Goal: Share content: Share content

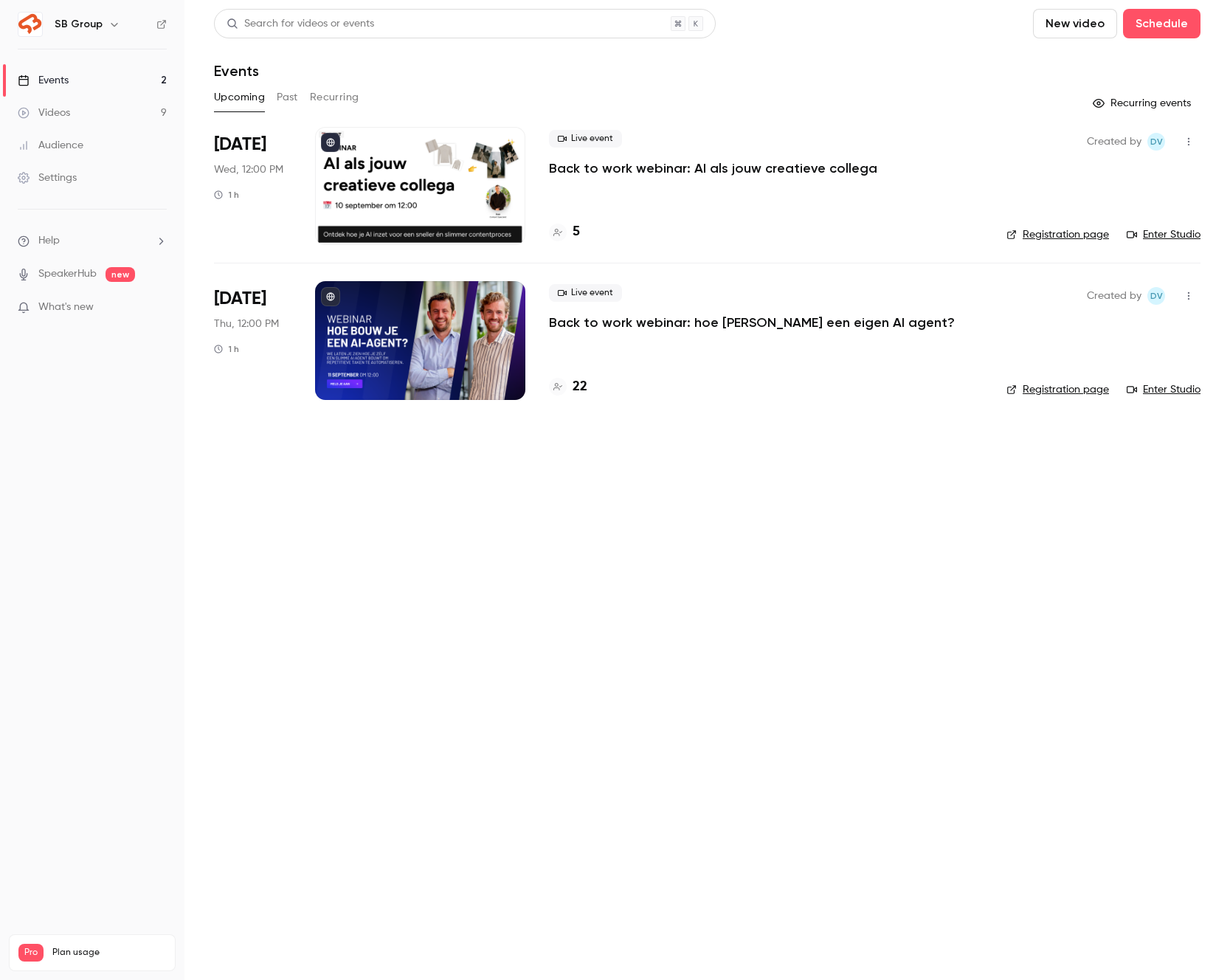
click at [102, 112] on link "Videos 9" at bounding box center [92, 112] width 184 height 32
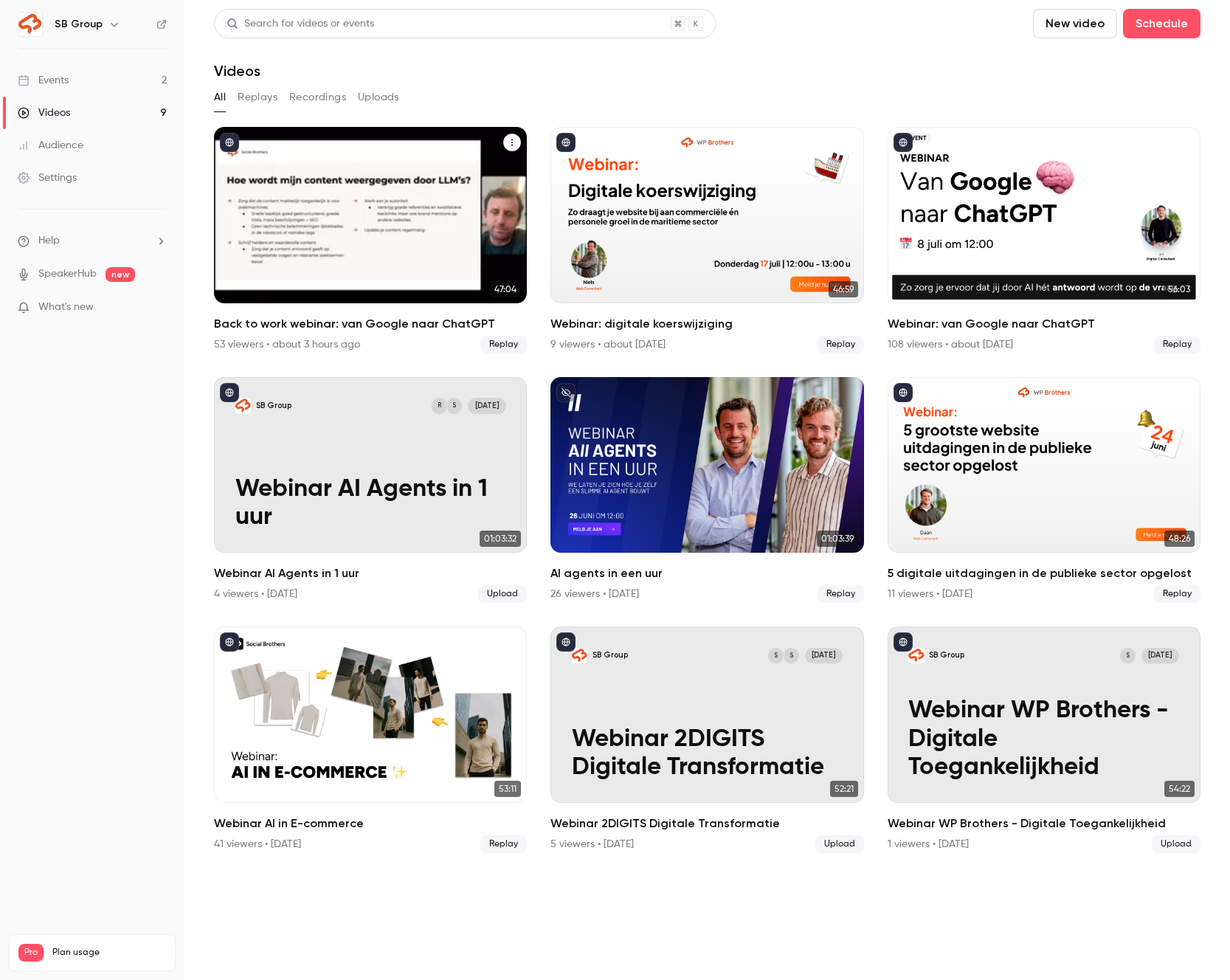
click at [389, 192] on div "Back to work webinar: van Google naar ChatGPT" at bounding box center [370, 215] width 313 height 176
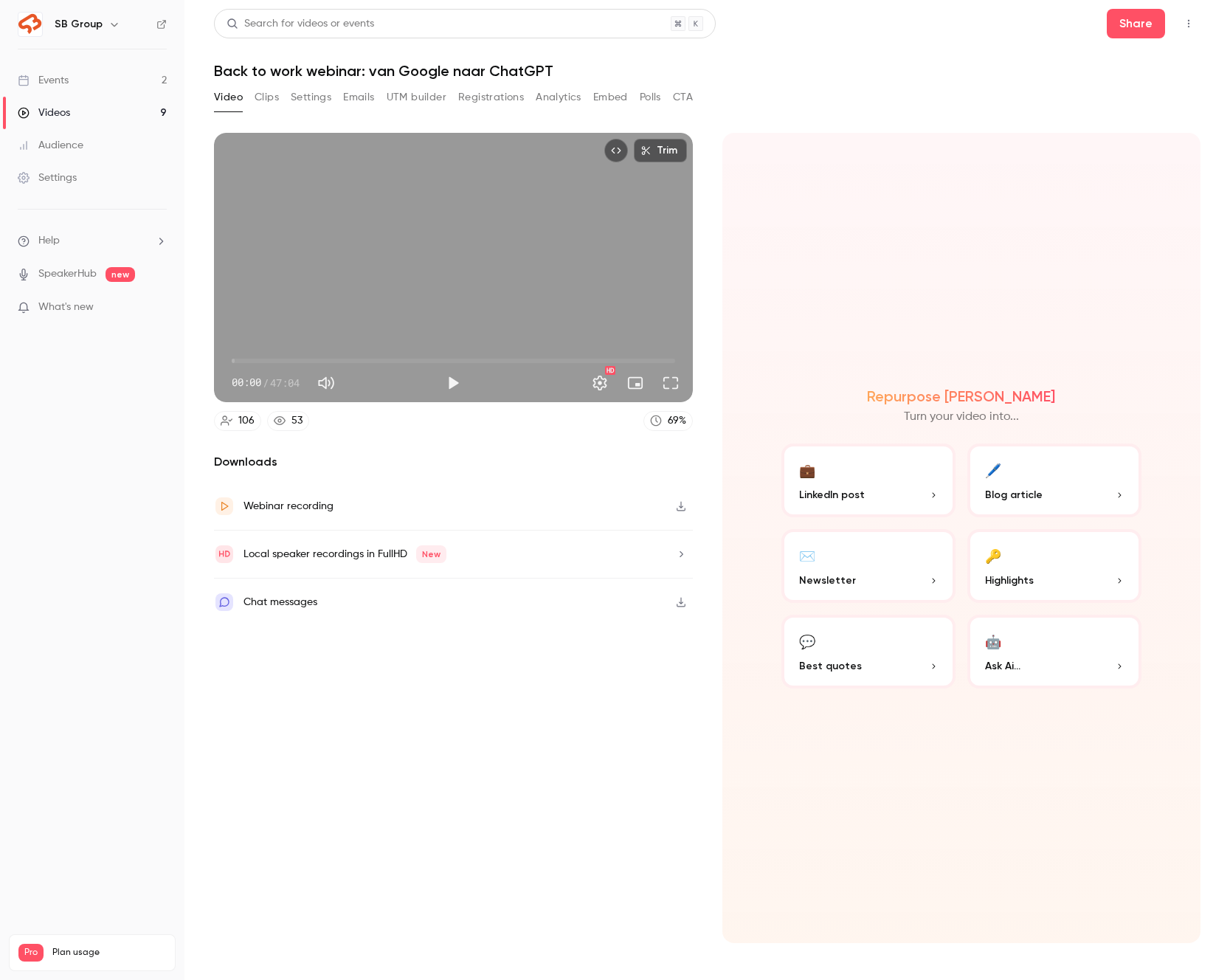
click at [486, 101] on button "Registrations" at bounding box center [491, 97] width 66 height 23
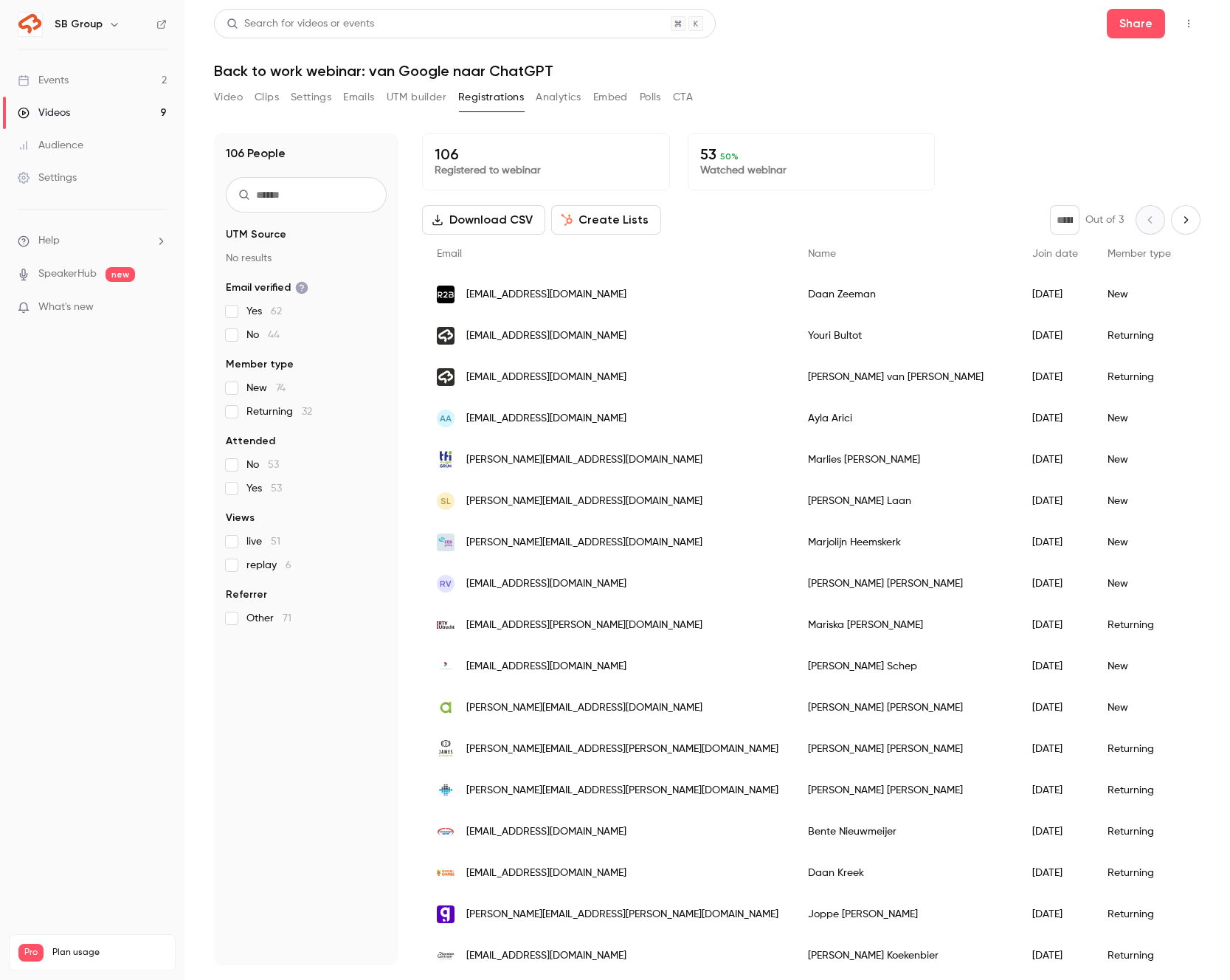
click at [228, 93] on button "Video" at bounding box center [228, 97] width 29 height 23
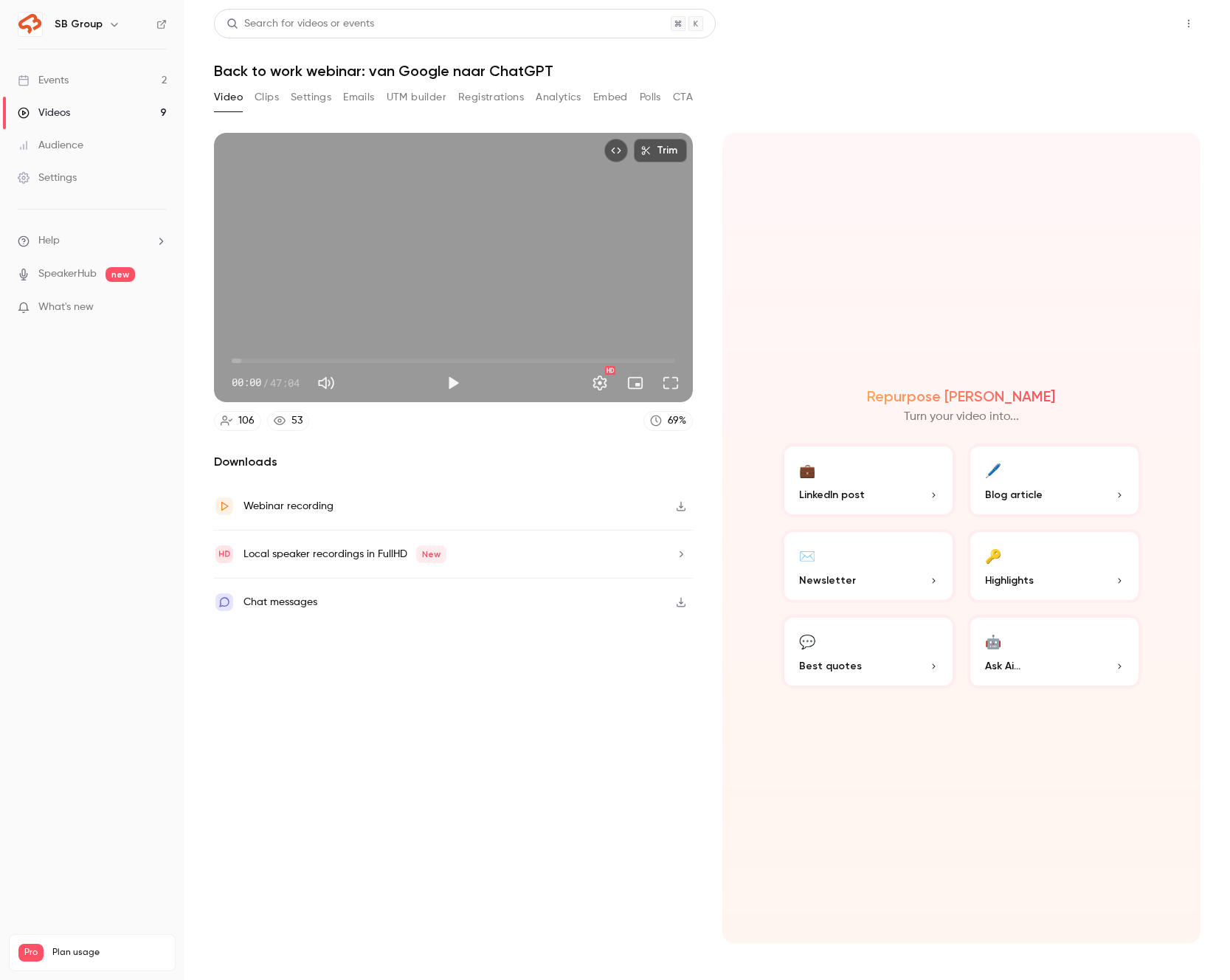
click at [1120, 33] on button "Share" at bounding box center [1136, 23] width 58 height 30
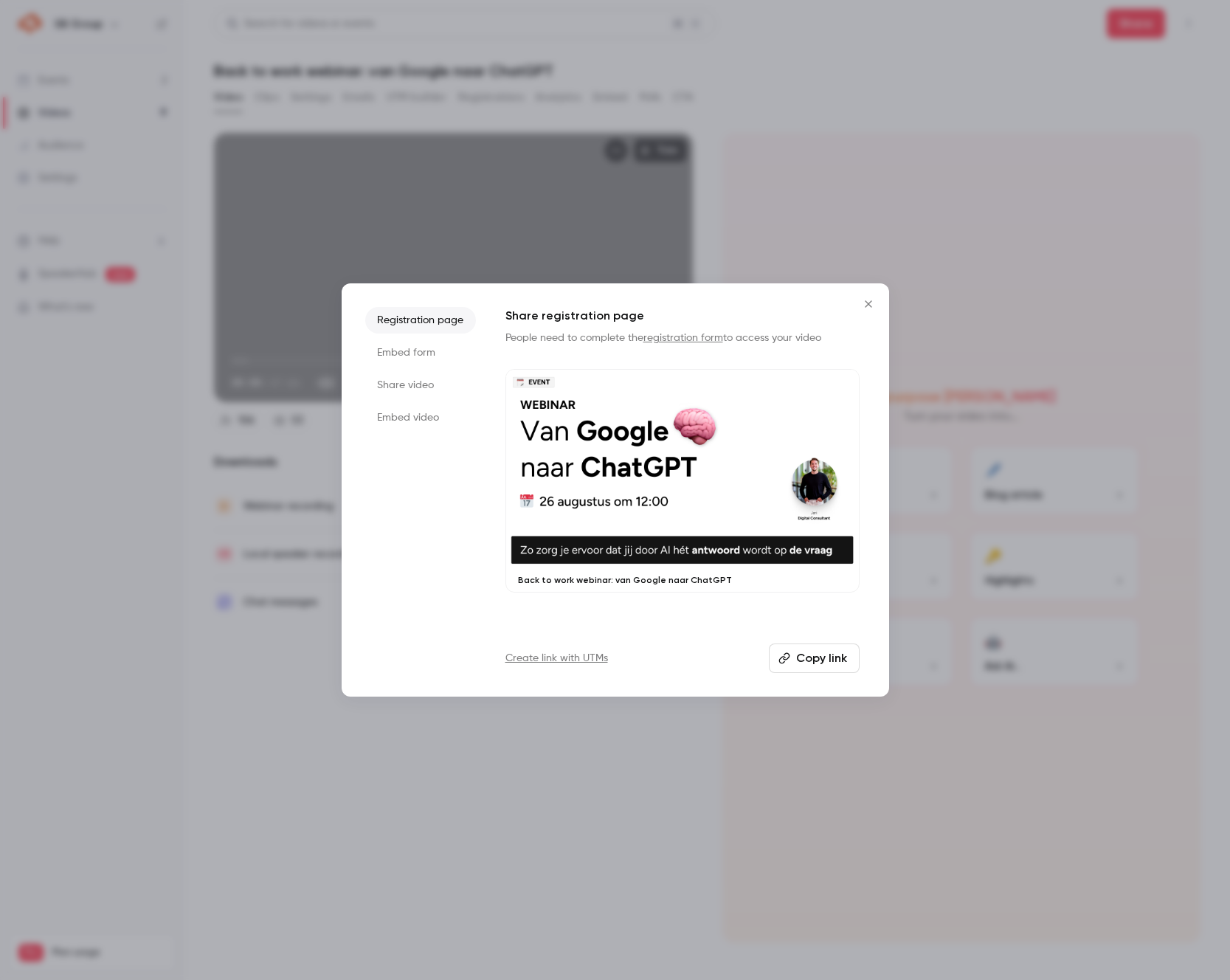
click at [415, 384] on li "Share video" at bounding box center [420, 386] width 111 height 27
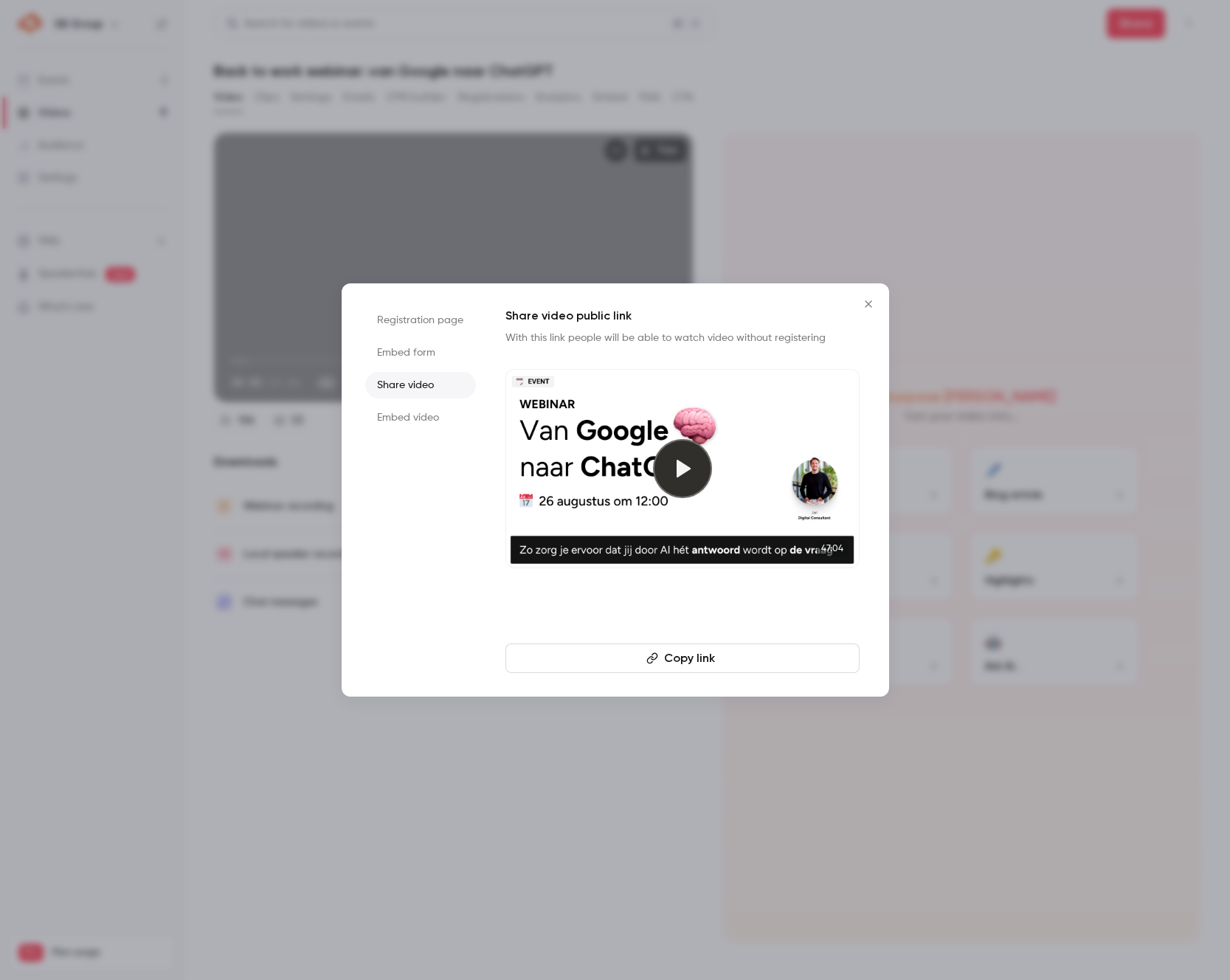
click at [653, 650] on button "Copy link" at bounding box center [682, 658] width 354 height 30
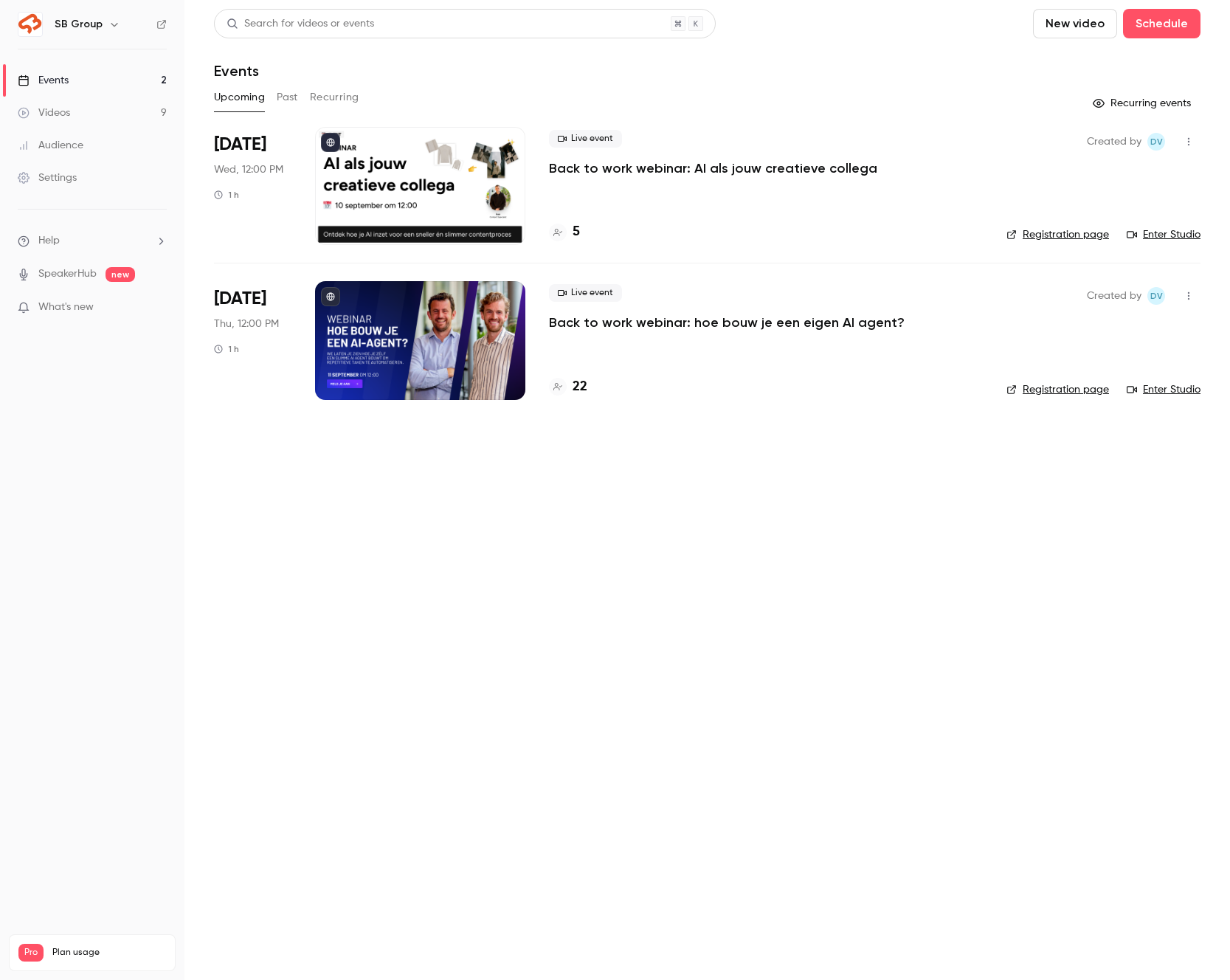
click at [121, 111] on link "Videos 9" at bounding box center [92, 112] width 184 height 32
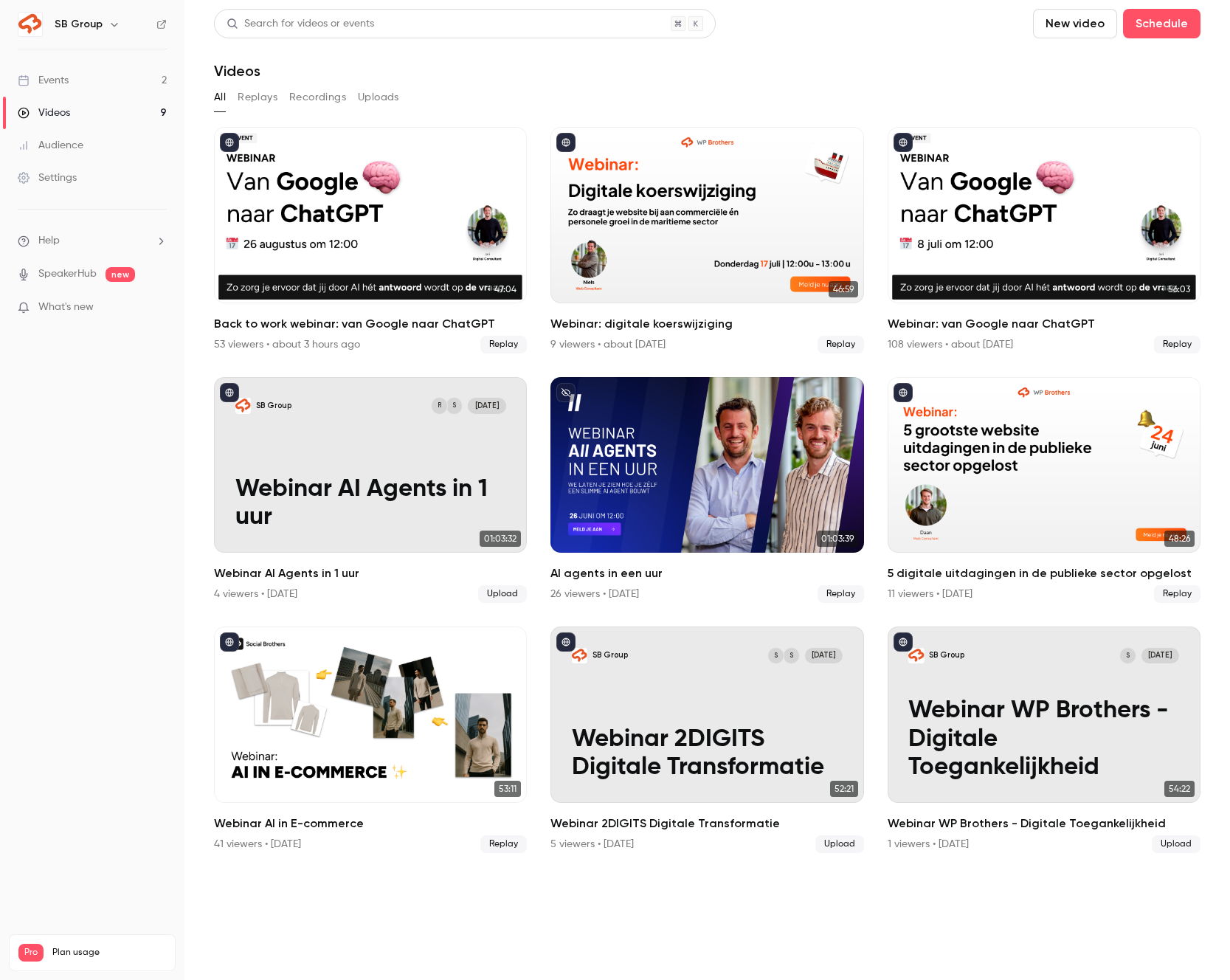
click at [262, 92] on button "Replays" at bounding box center [257, 97] width 40 height 23
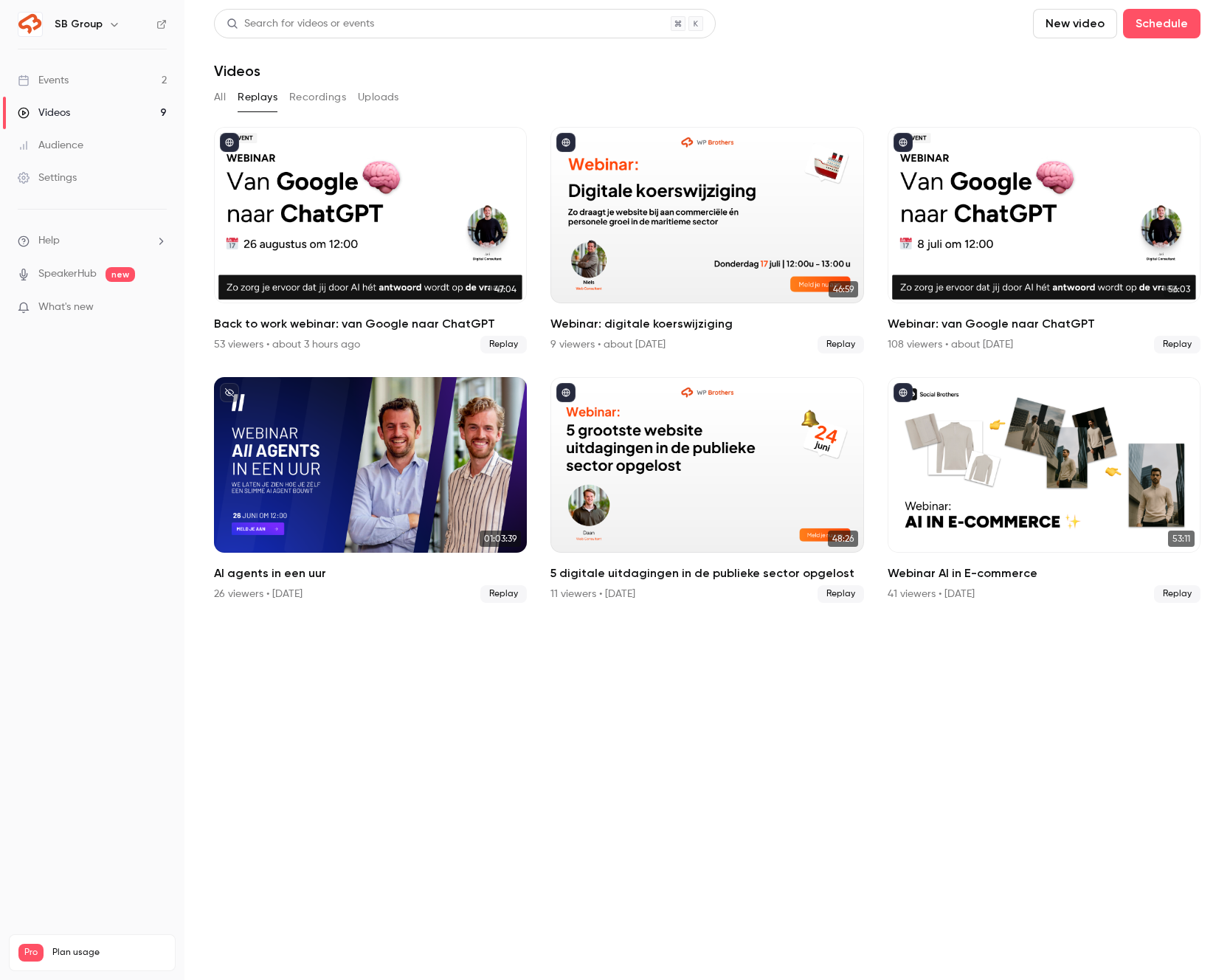
click at [215, 98] on button "All" at bounding box center [219, 97] width 12 height 23
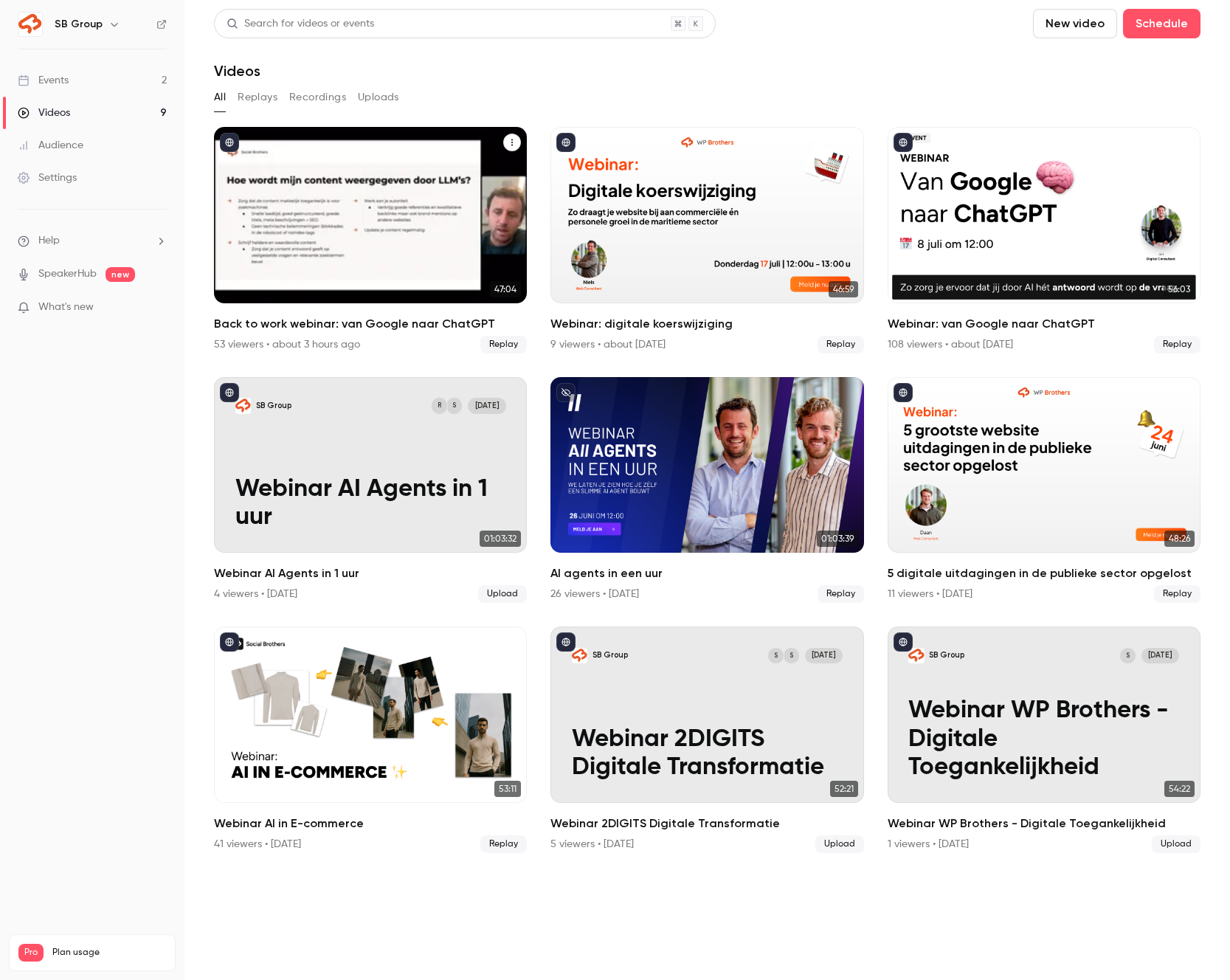
click at [327, 197] on div "Back to work webinar: van Google naar ChatGPT" at bounding box center [370, 215] width 313 height 176
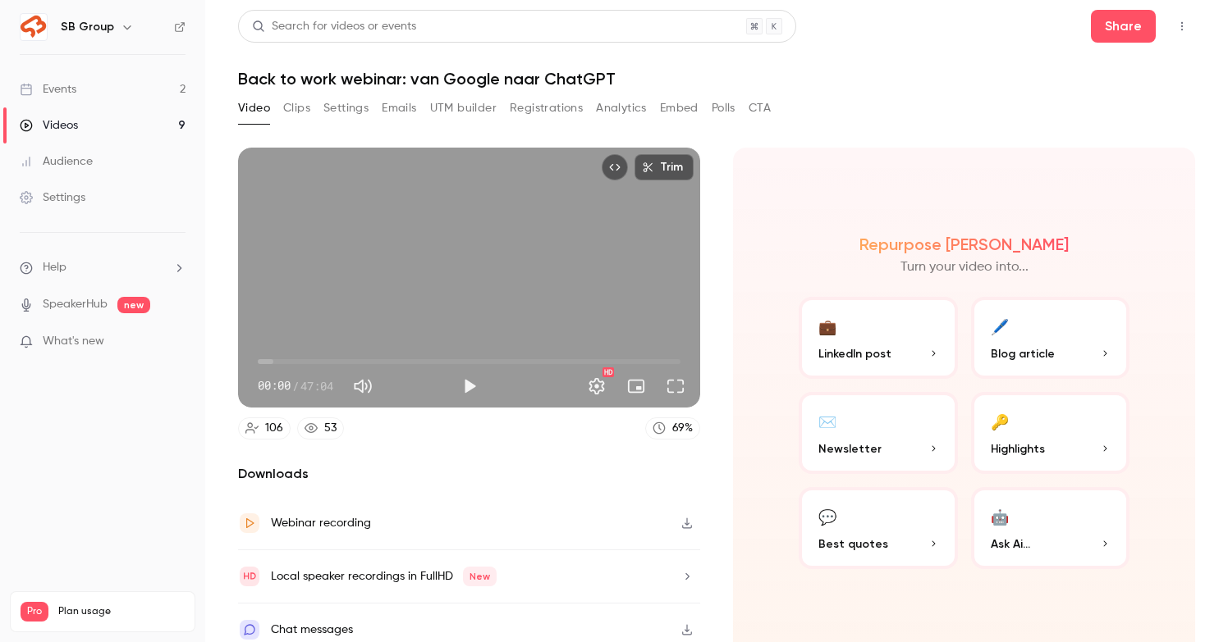
click at [537, 112] on button "Registrations" at bounding box center [546, 108] width 73 height 26
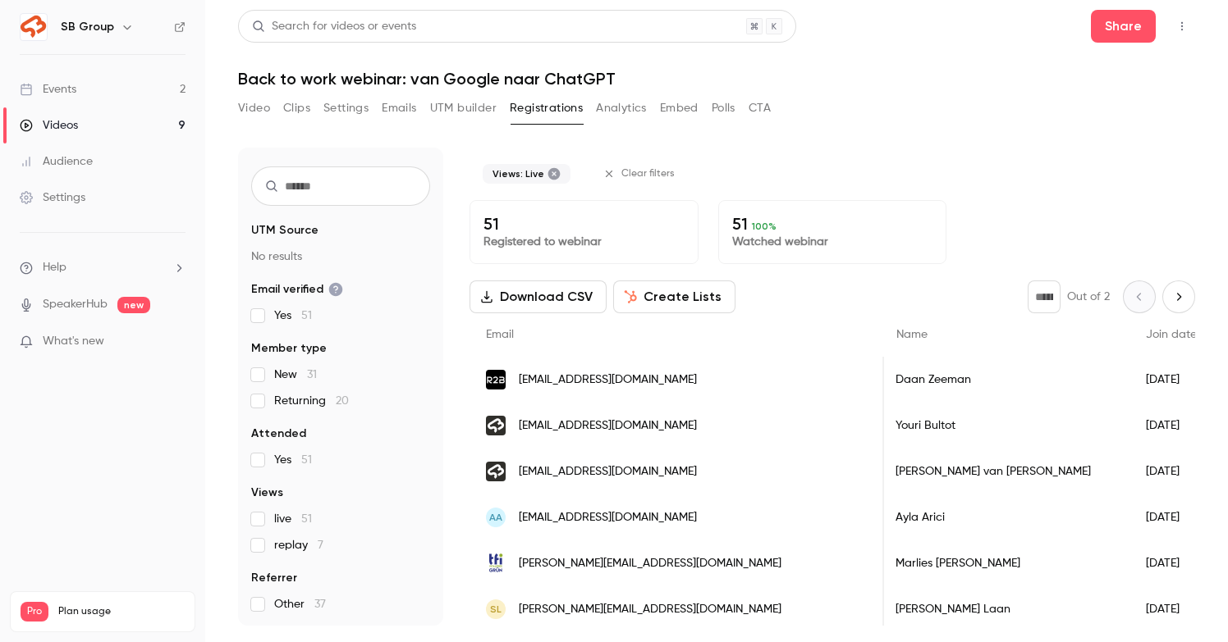
click at [1182, 299] on icon "Next page" at bounding box center [1178, 296] width 18 height 13
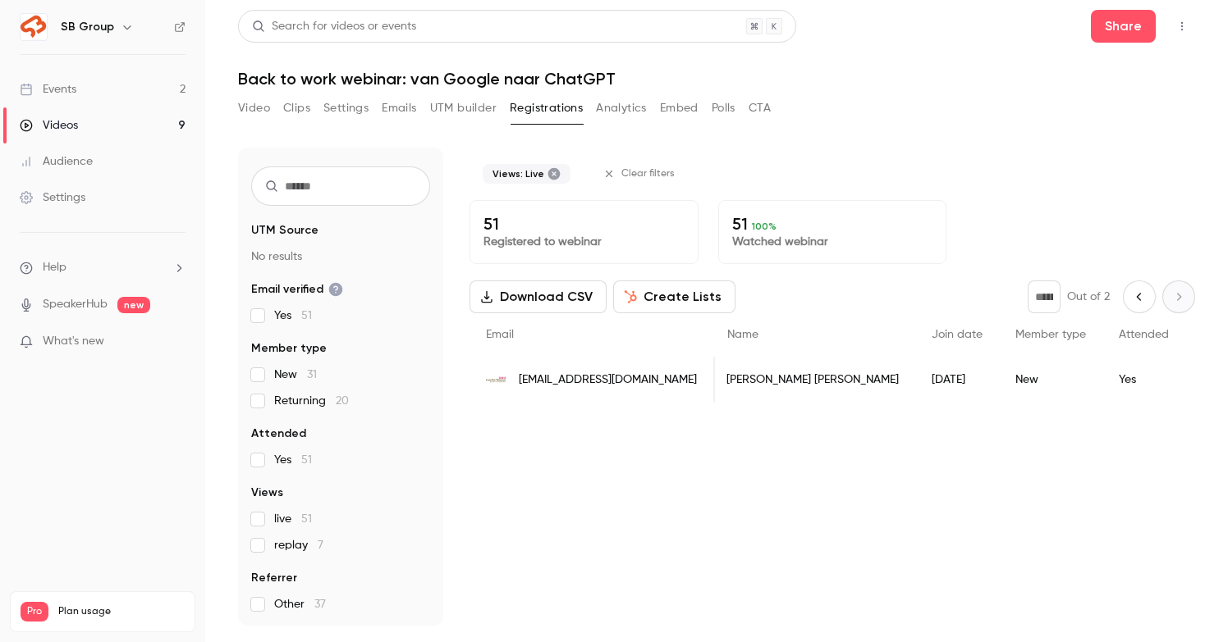
click at [1137, 295] on icon "Previous page" at bounding box center [1138, 296] width 4 height 7
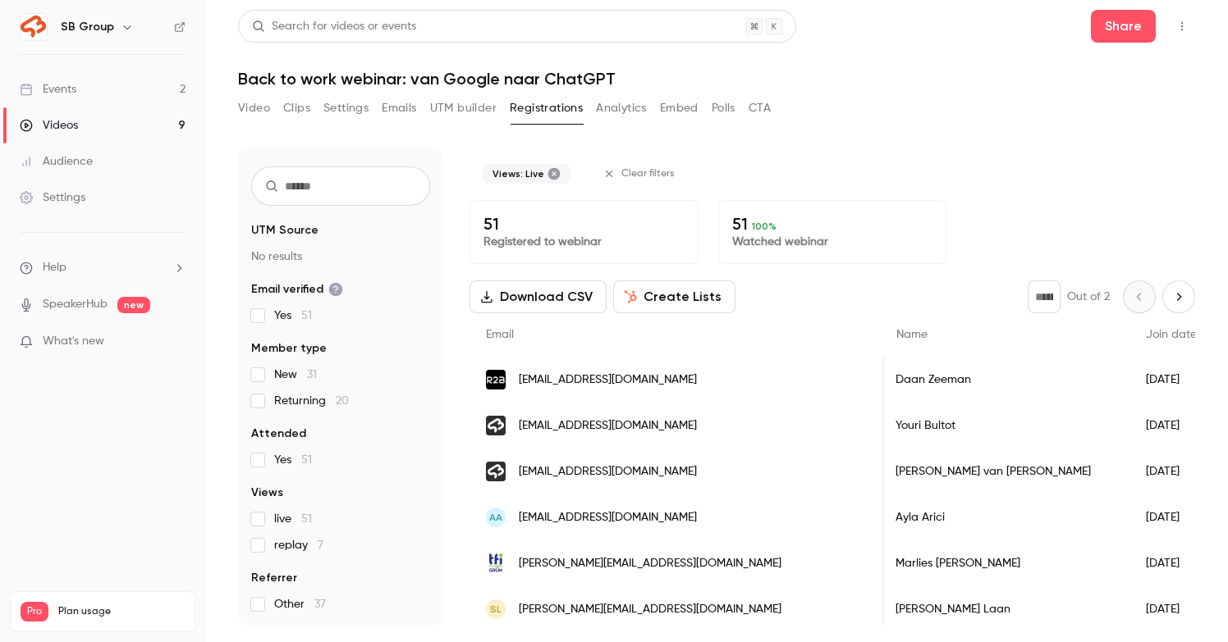
click at [1177, 294] on icon "Next page" at bounding box center [1179, 296] width 4 height 7
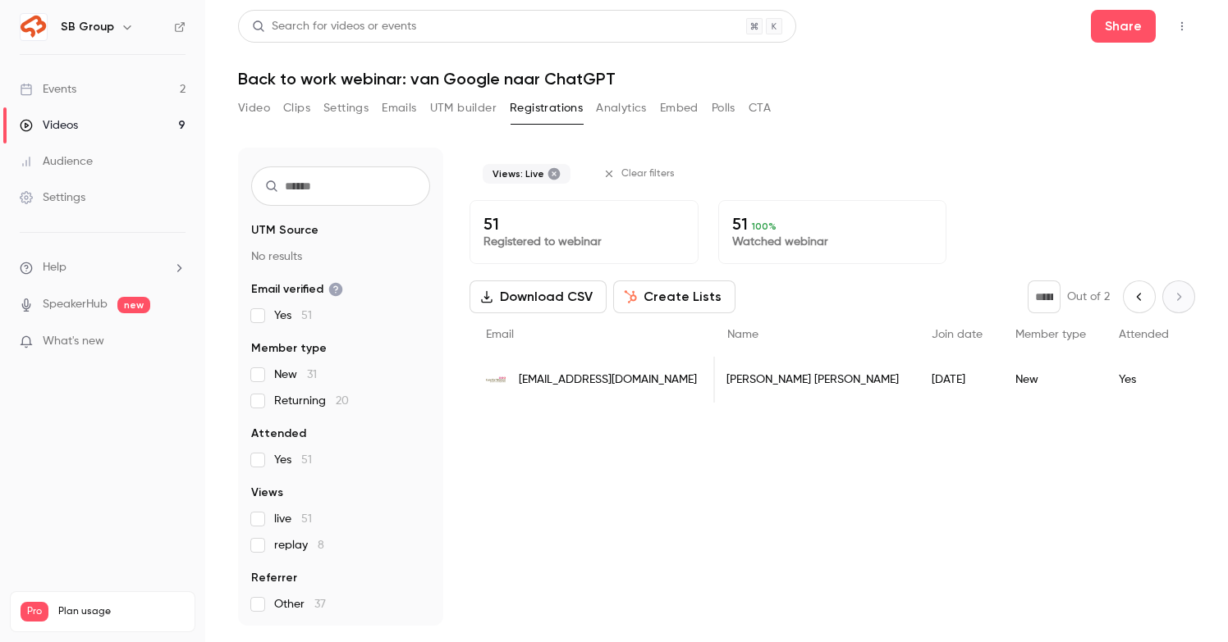
click at [1142, 291] on icon "Previous page" at bounding box center [1139, 296] width 18 height 13
type input "*"
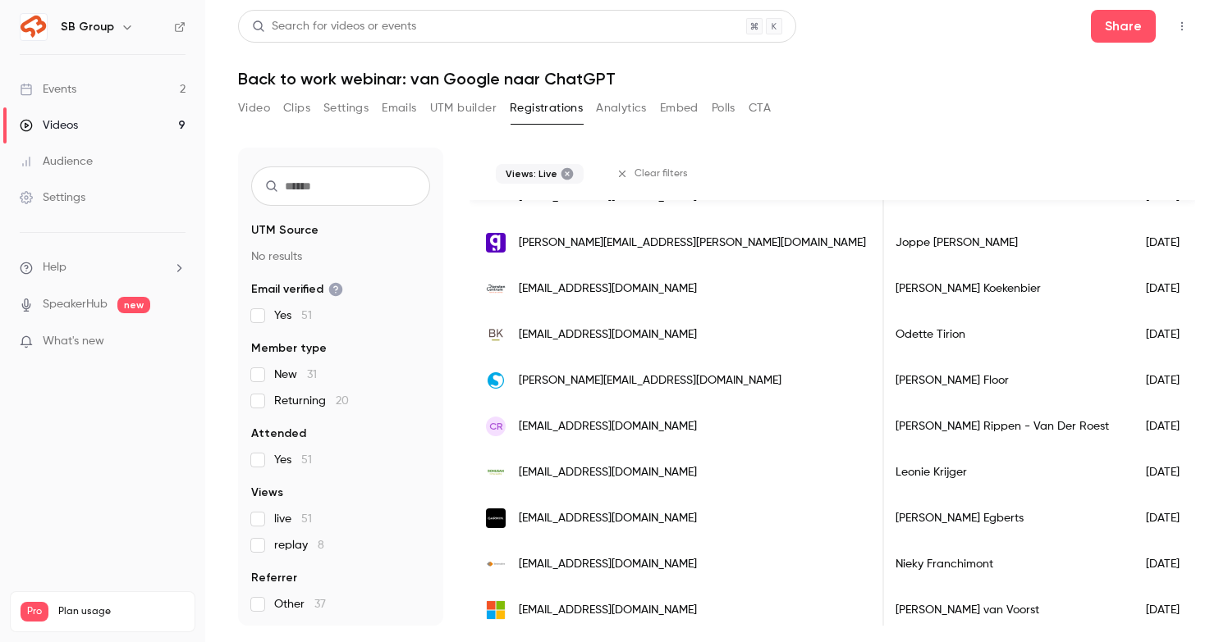
scroll to position [635, 0]
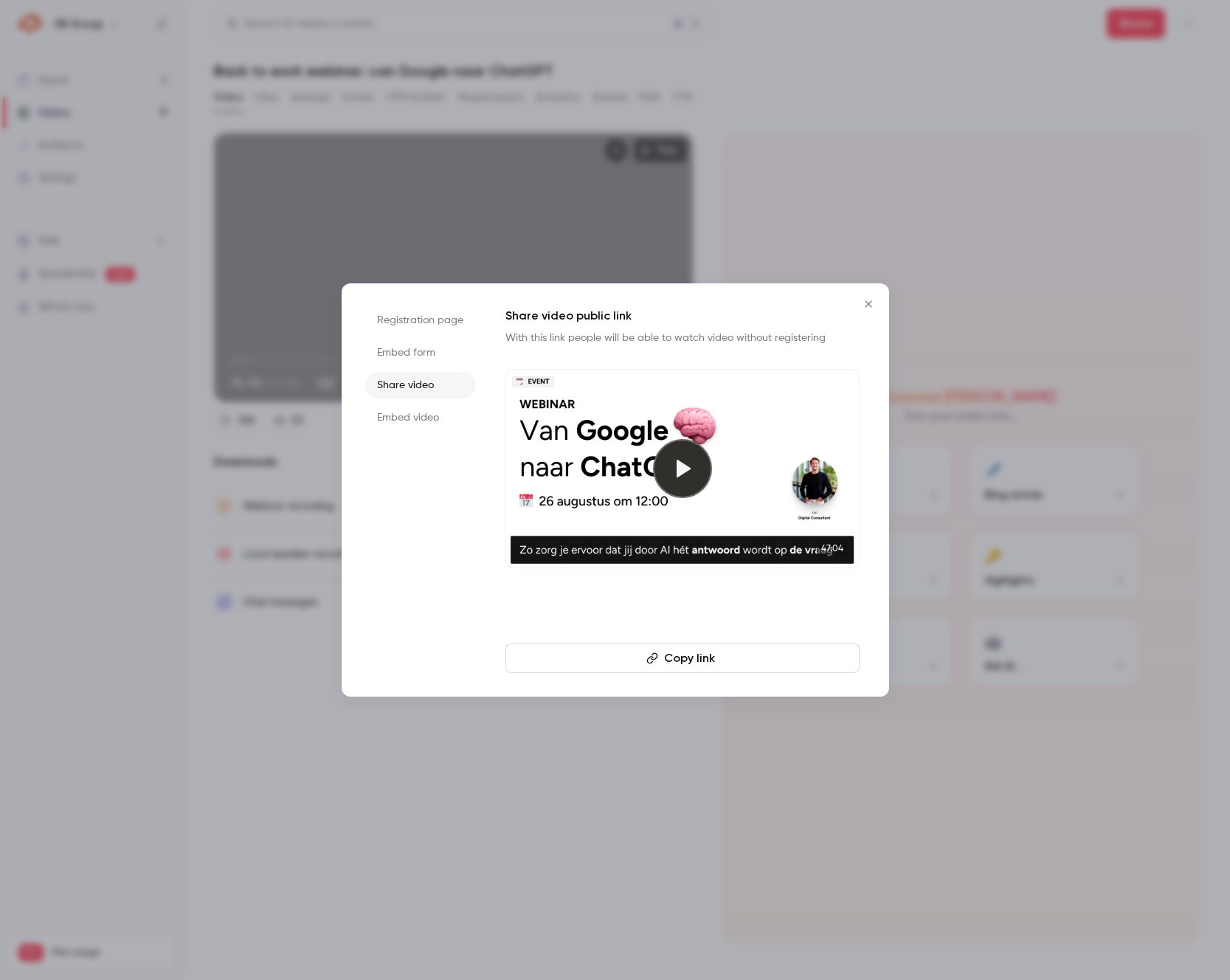
click at [745, 651] on button "Copy link" at bounding box center [682, 658] width 354 height 30
click at [679, 665] on button "Copied!" at bounding box center [682, 658] width 354 height 30
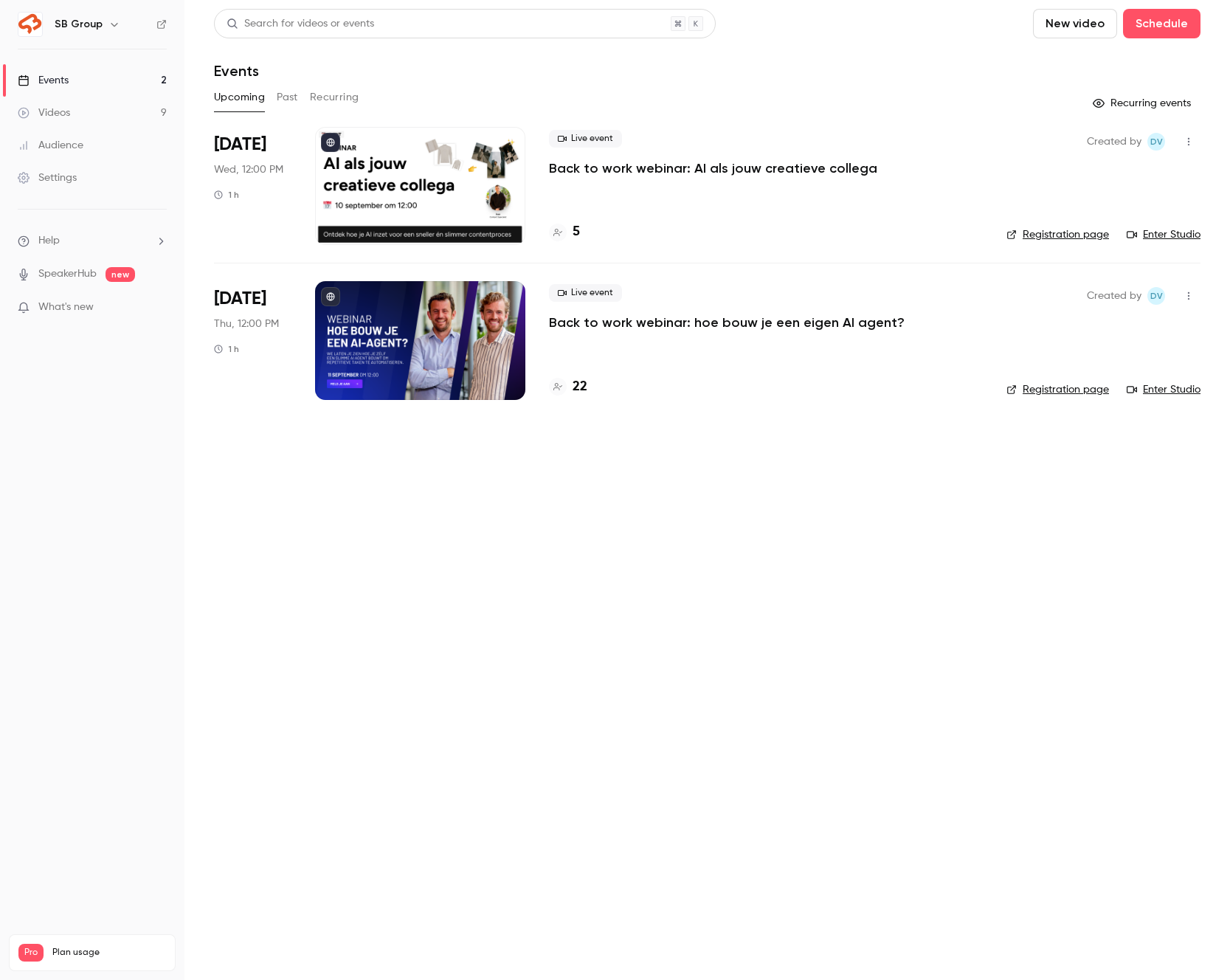
click at [138, 111] on link "Videos 9" at bounding box center [92, 112] width 184 height 32
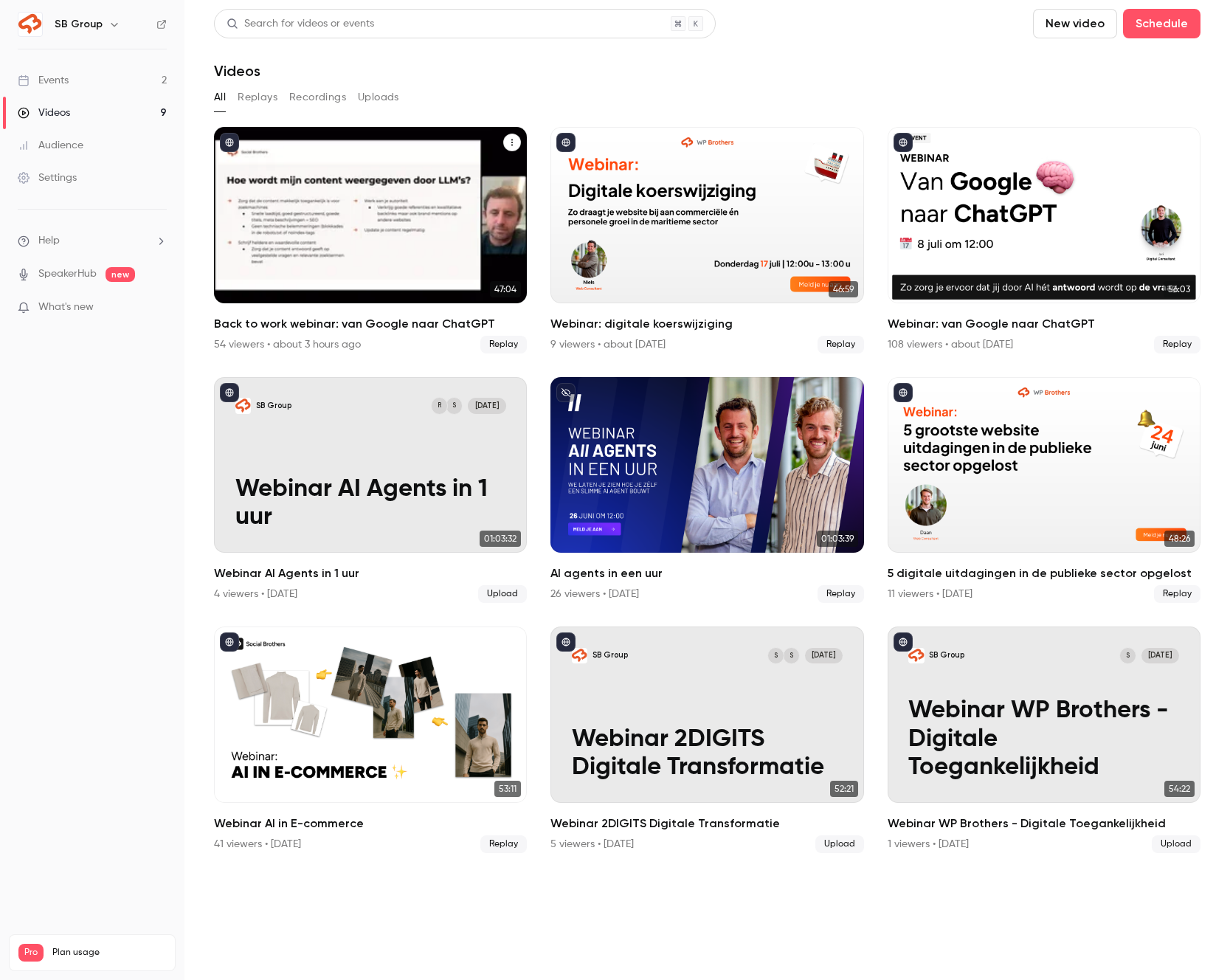
click at [343, 199] on div "Back to work webinar: van Google naar ChatGPT" at bounding box center [370, 215] width 313 height 176
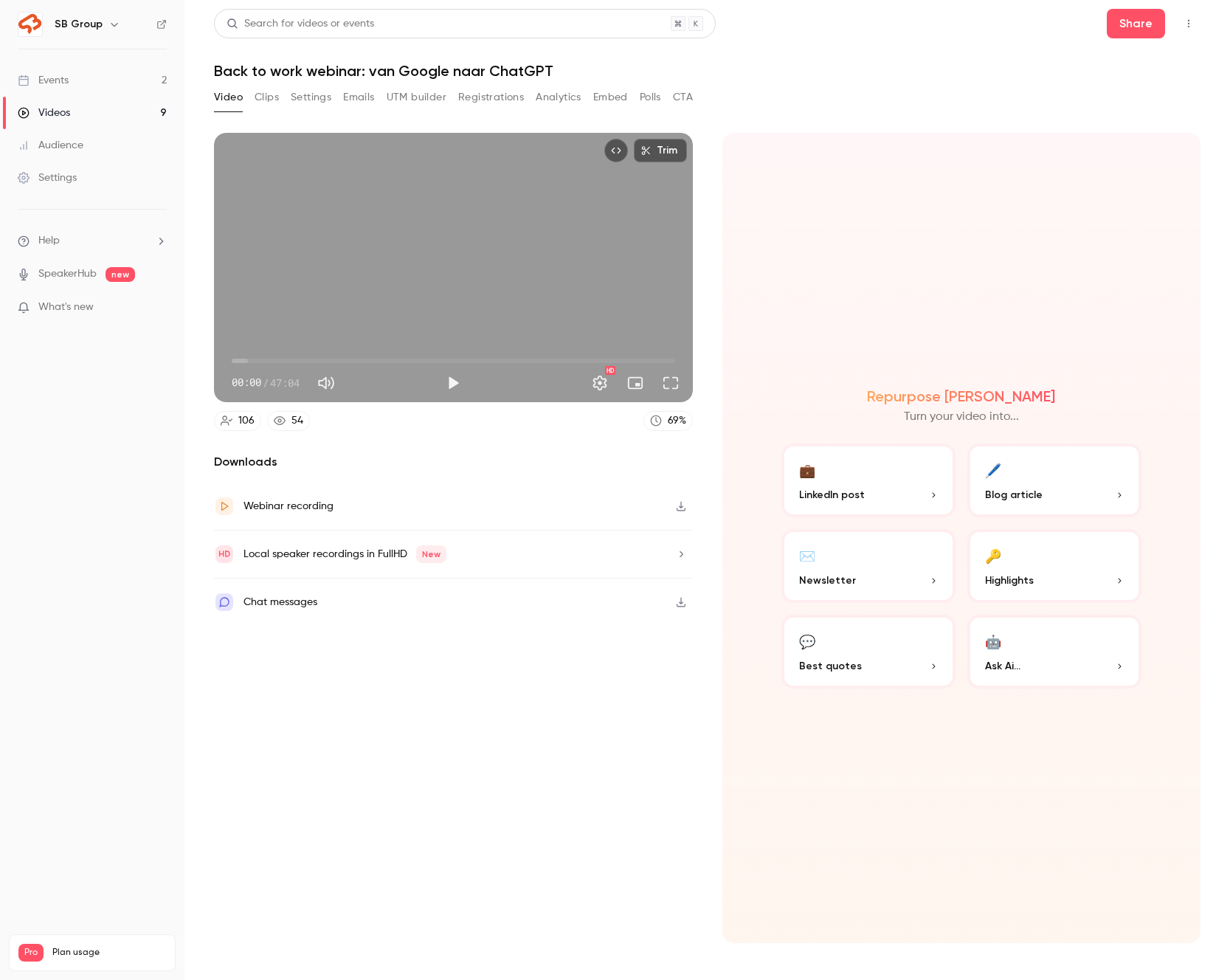
click at [479, 95] on button "Registrations" at bounding box center [491, 97] width 66 height 23
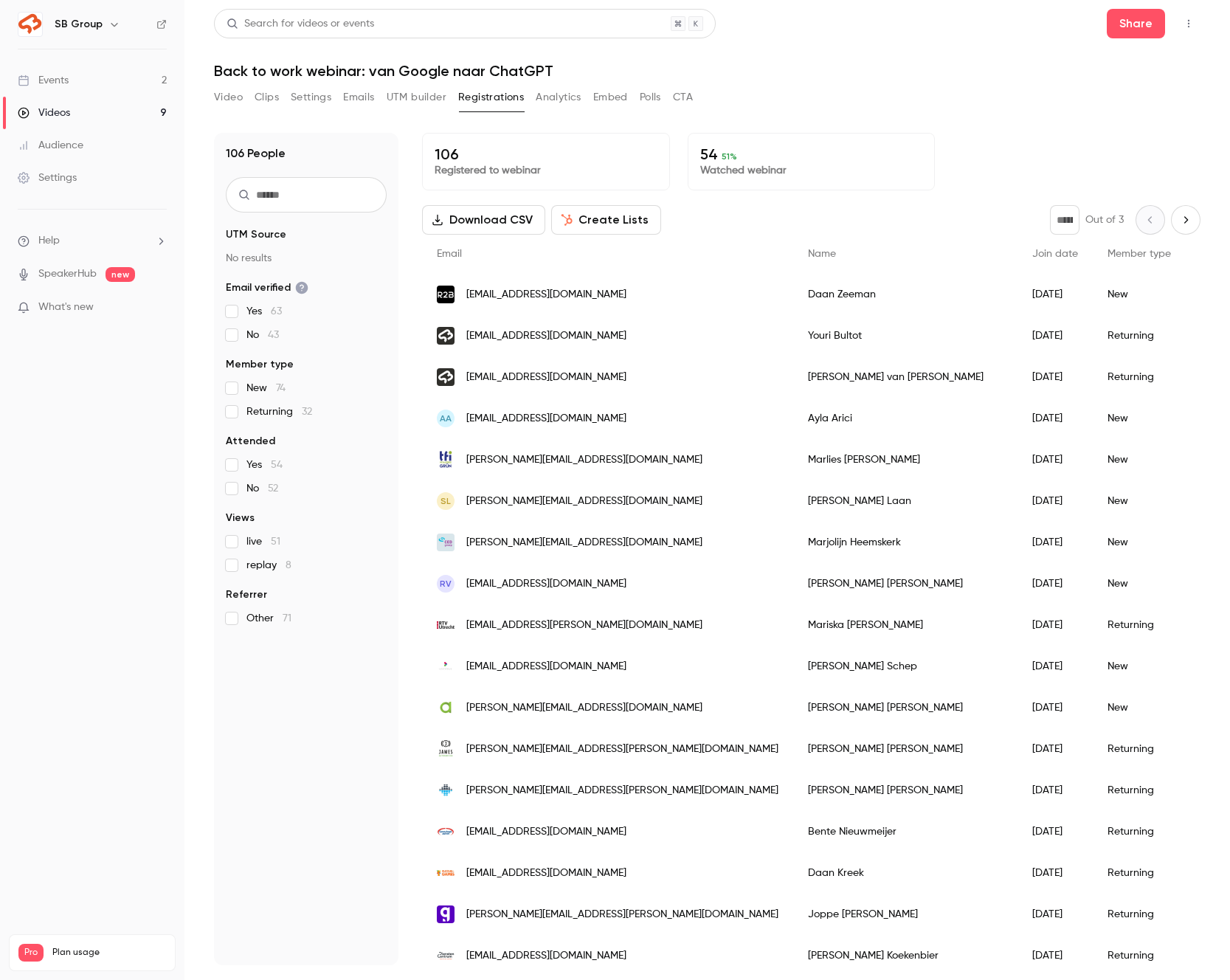
click at [317, 193] on input "text" at bounding box center [306, 194] width 161 height 35
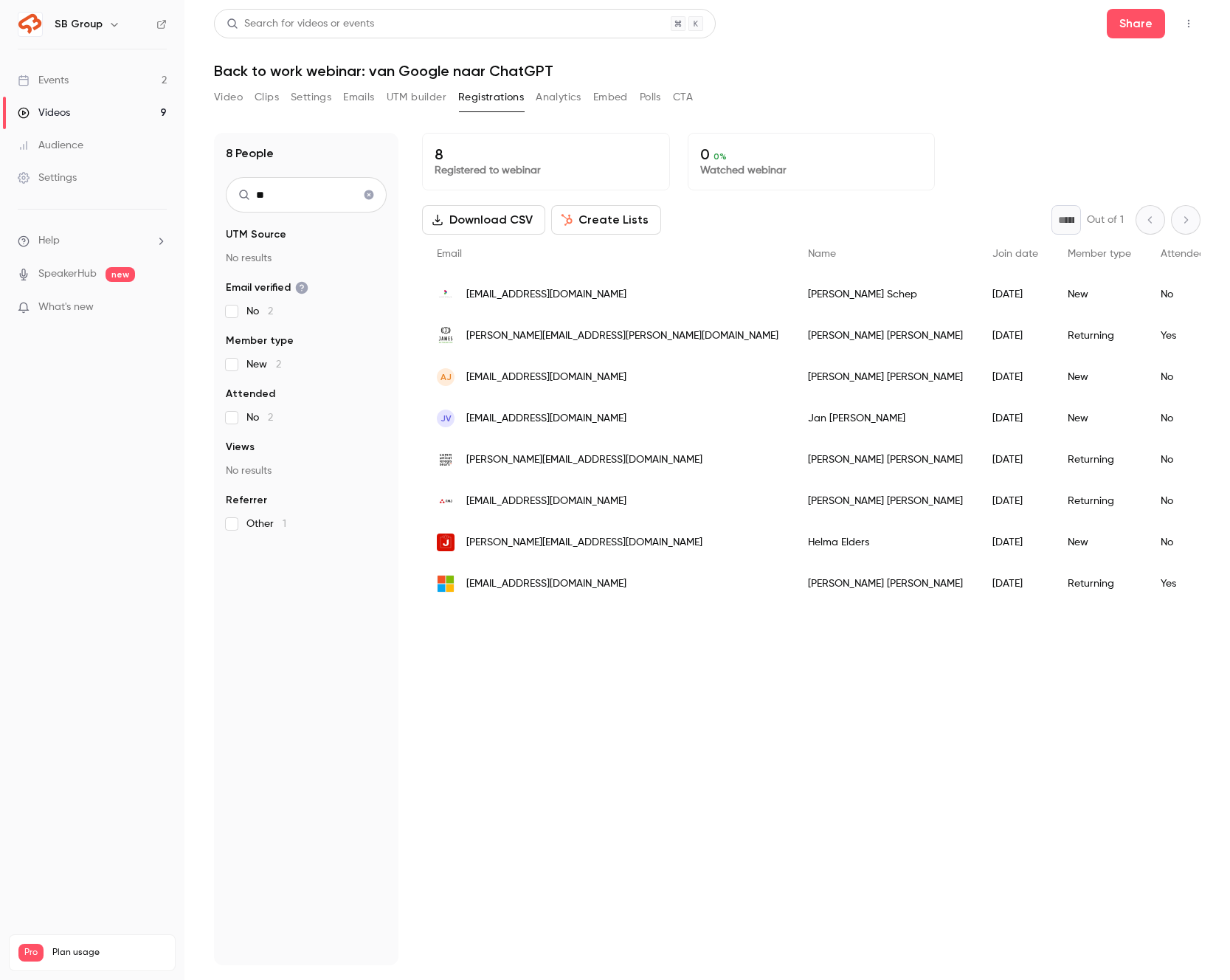
type input "*"
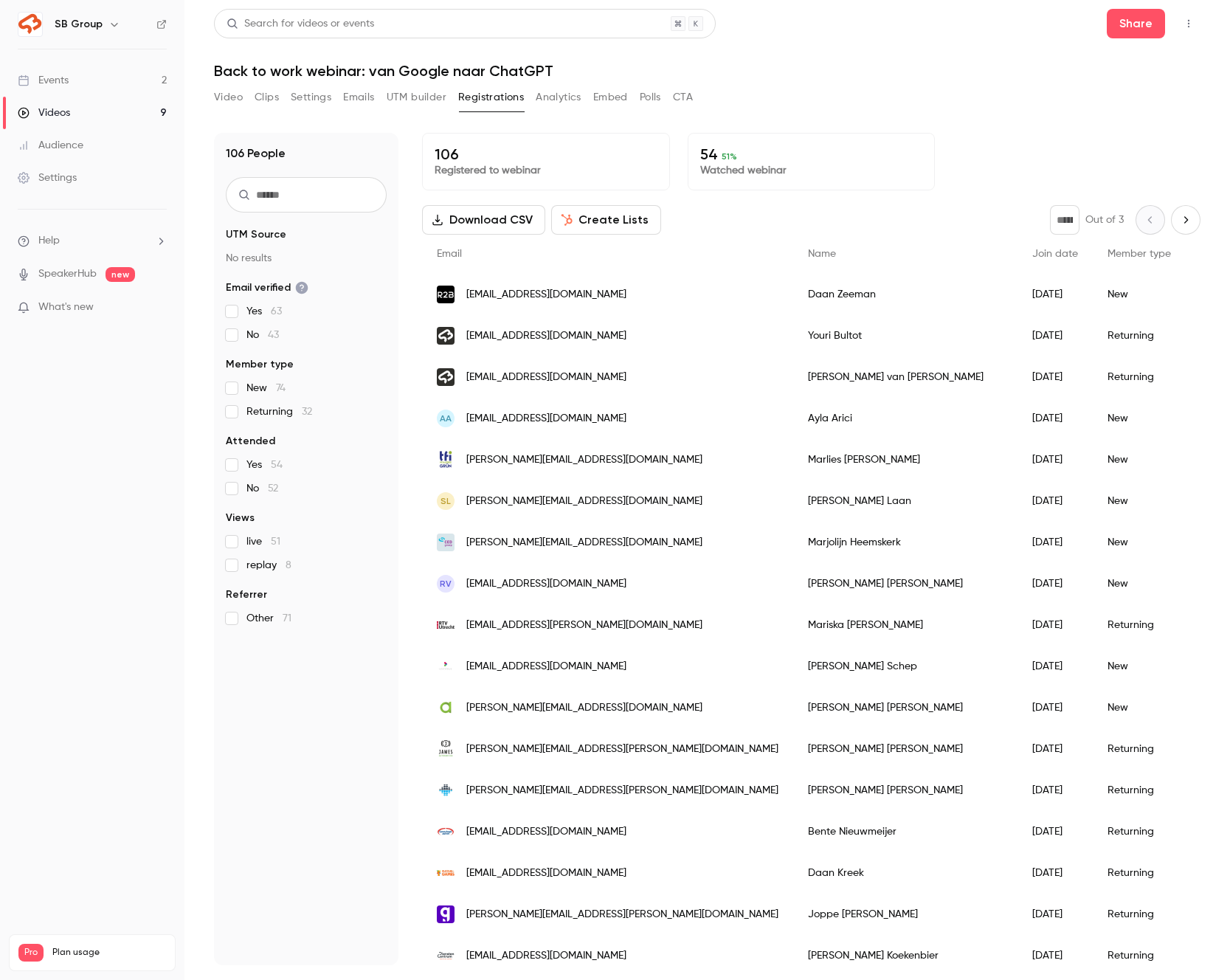
click at [225, 102] on button "Video" at bounding box center [228, 97] width 29 height 23
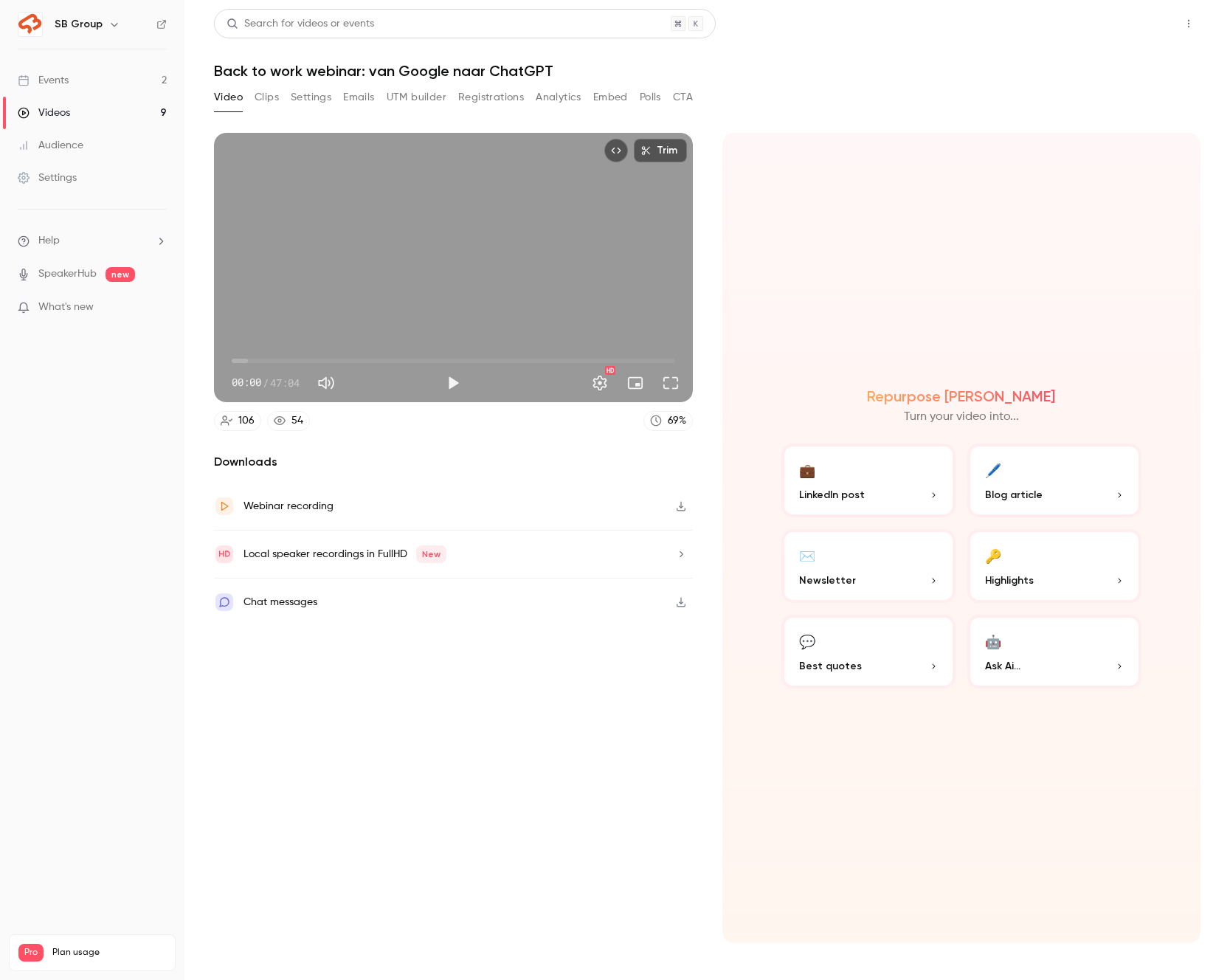
click at [1141, 26] on button "Share" at bounding box center [1136, 23] width 58 height 30
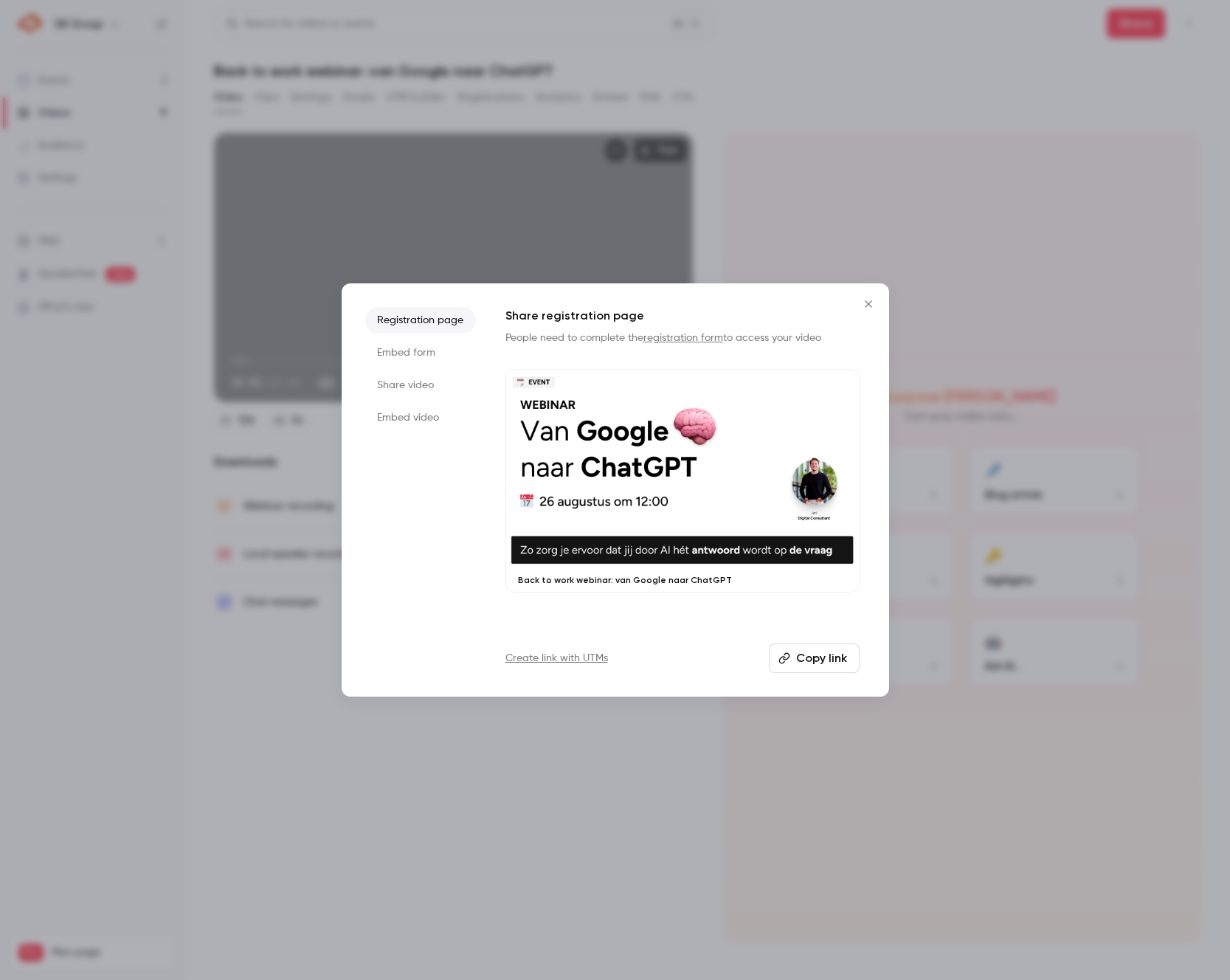
click at [429, 385] on li "Share video" at bounding box center [420, 386] width 111 height 27
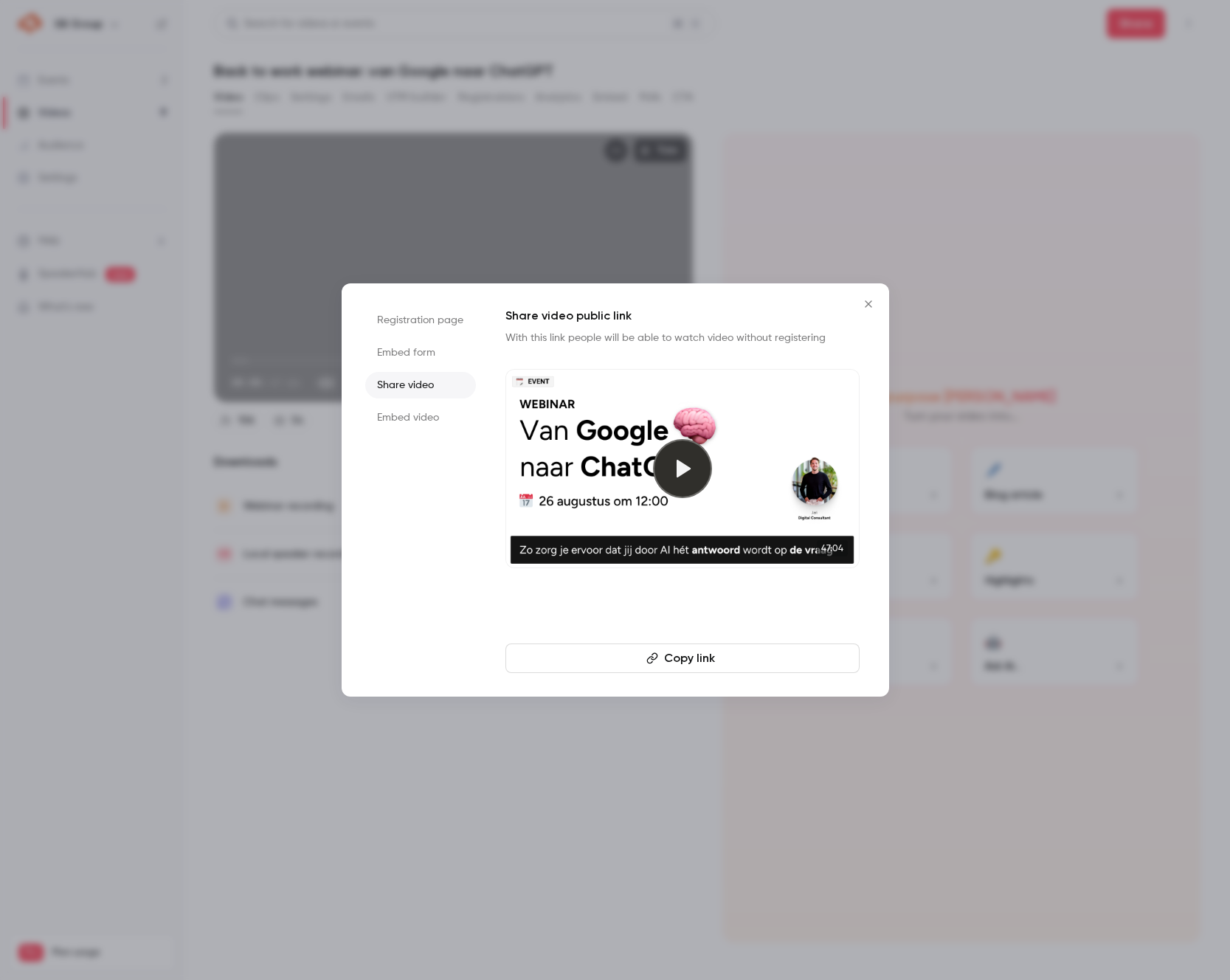
click at [653, 648] on button "Copy link" at bounding box center [682, 658] width 354 height 30
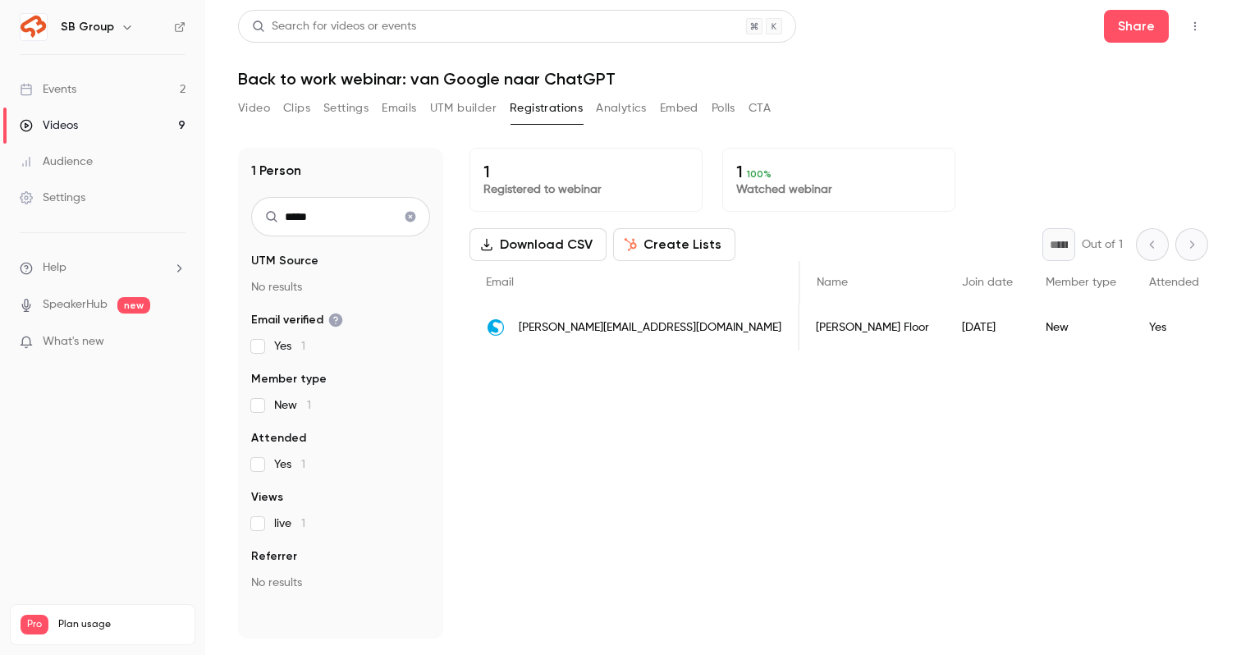
scroll to position [0, 164]
click at [110, 88] on link "Events 2" at bounding box center [102, 89] width 205 height 36
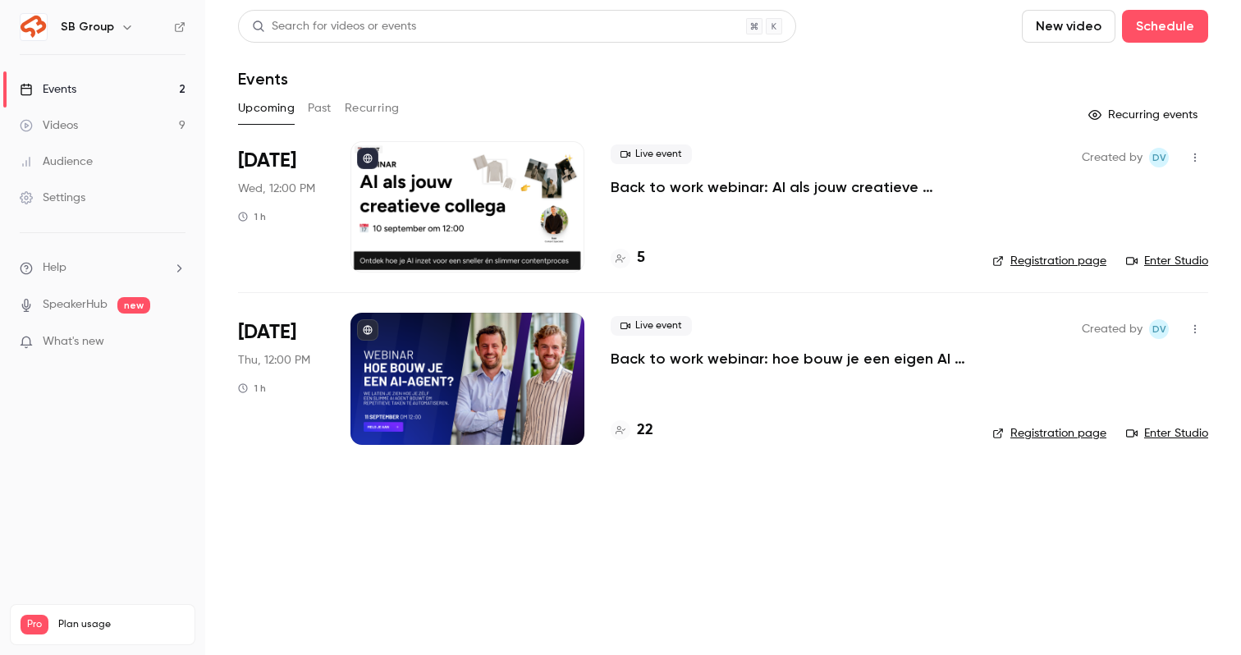
click at [119, 130] on link "Videos 9" at bounding box center [102, 125] width 205 height 36
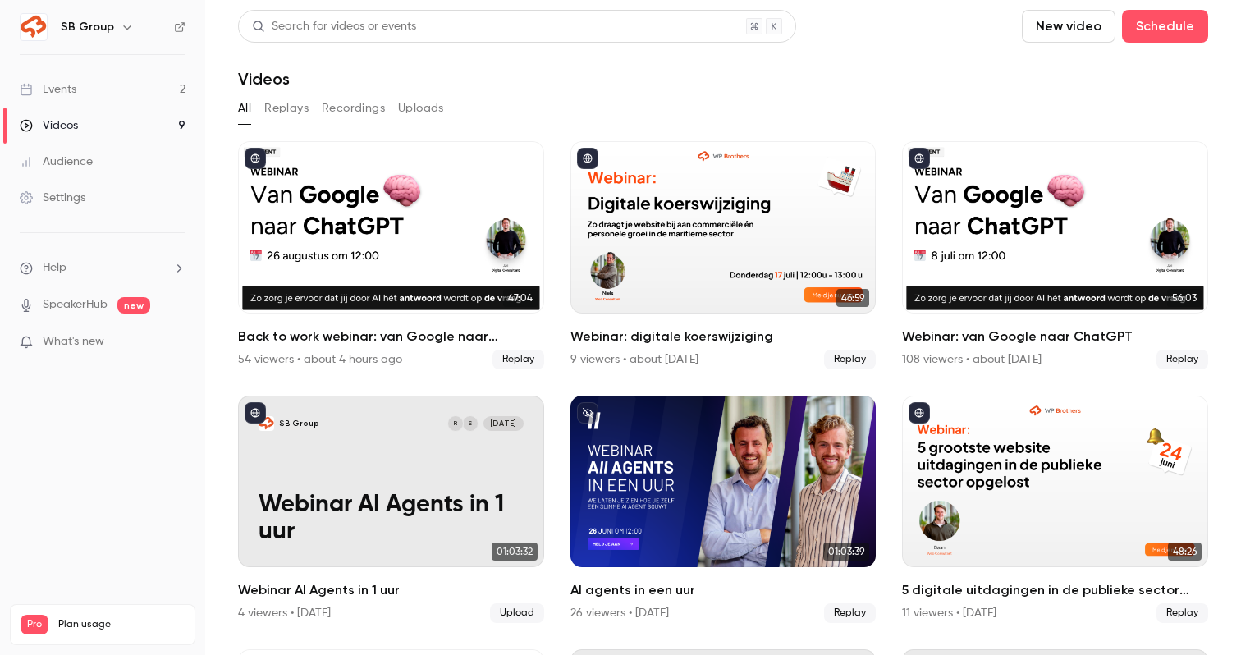
click at [288, 112] on button "Replays" at bounding box center [286, 108] width 44 height 26
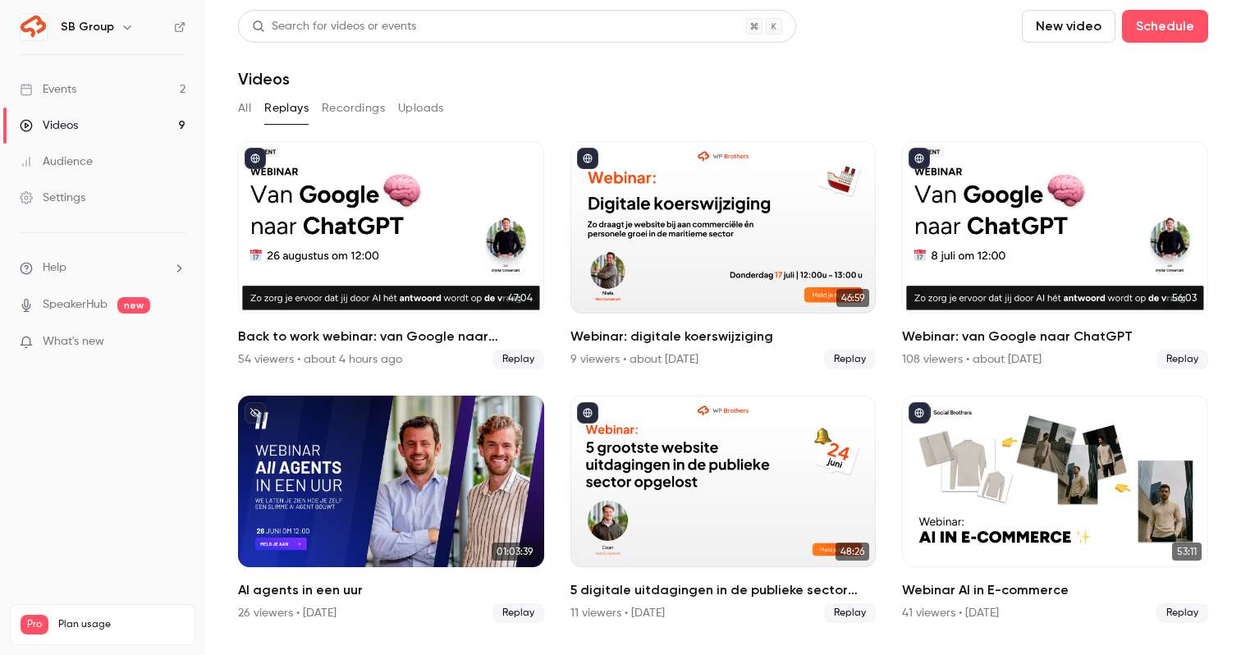
click at [246, 99] on button "All" at bounding box center [244, 108] width 13 height 26
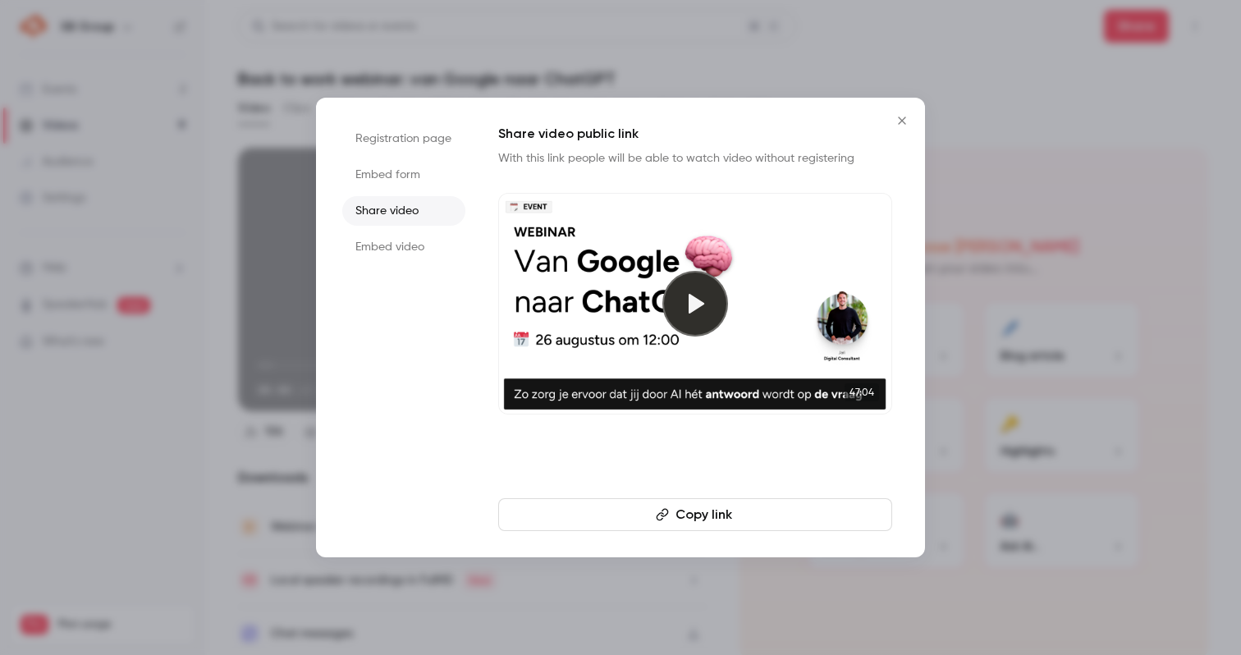
click at [895, 129] on button "Close" at bounding box center [901, 120] width 33 height 33
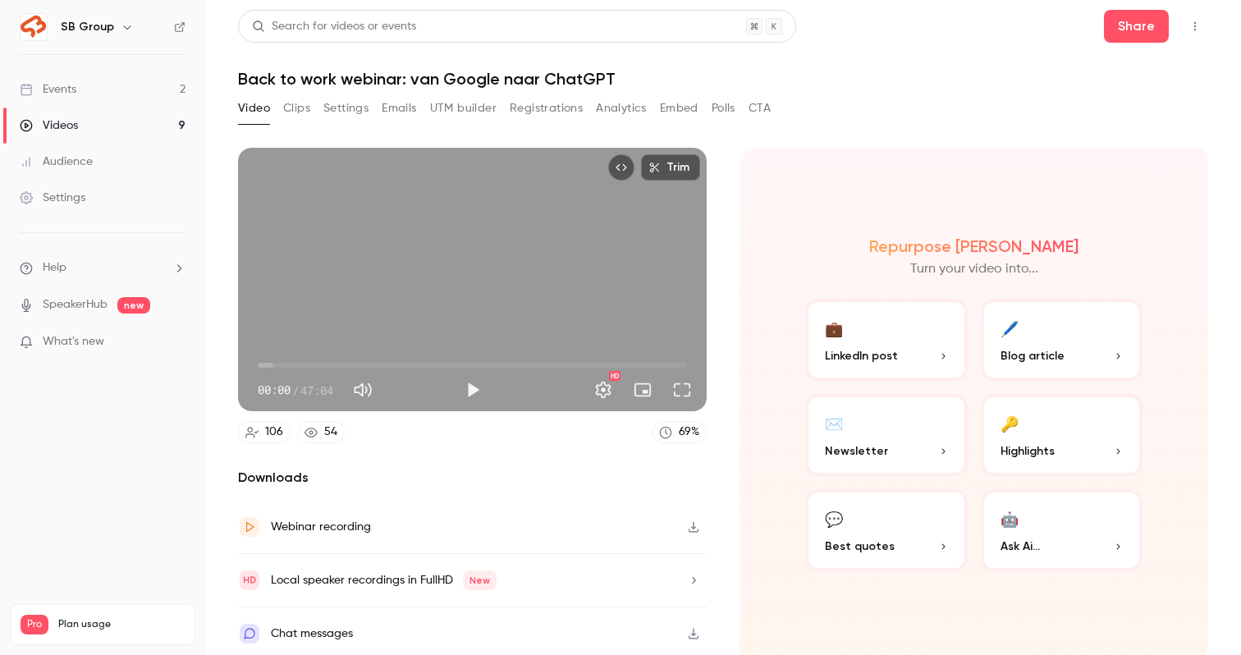
click at [83, 93] on link "Events 2" at bounding box center [102, 89] width 205 height 36
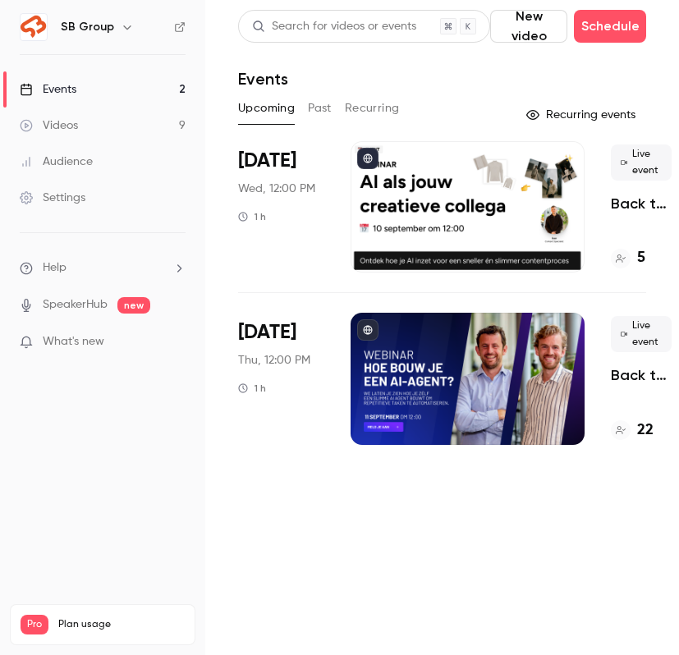
click at [620, 203] on p "Back to work webinar: AI als jouw creatieve collega" at bounding box center [640, 204] width 61 height 20
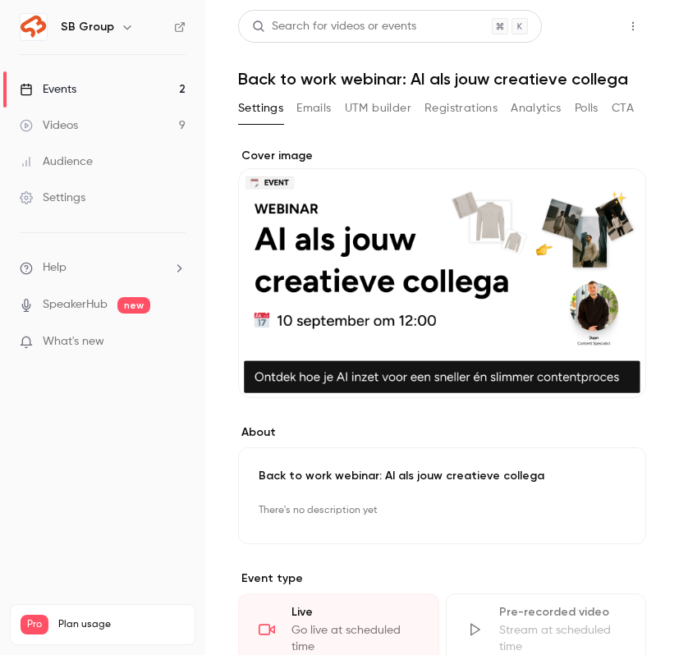
click at [573, 12] on button "Share" at bounding box center [574, 26] width 65 height 33
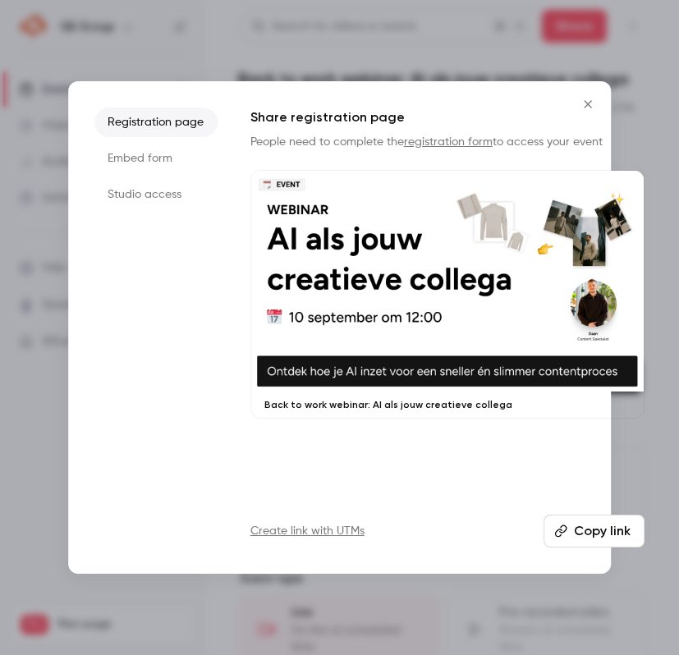
click at [613, 534] on button "Copy link" at bounding box center [593, 530] width 101 height 33
click at [582, 101] on icon "Close" at bounding box center [588, 104] width 20 height 13
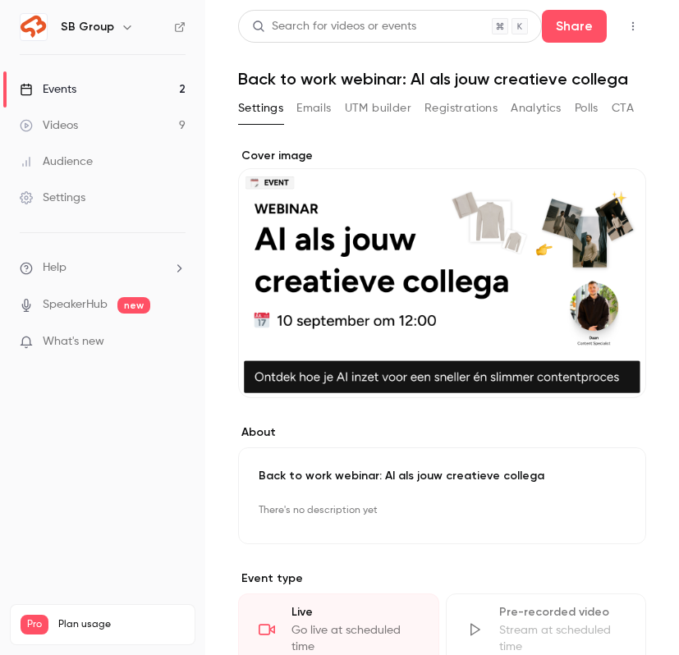
click at [452, 109] on button "Registrations" at bounding box center [460, 108] width 73 height 26
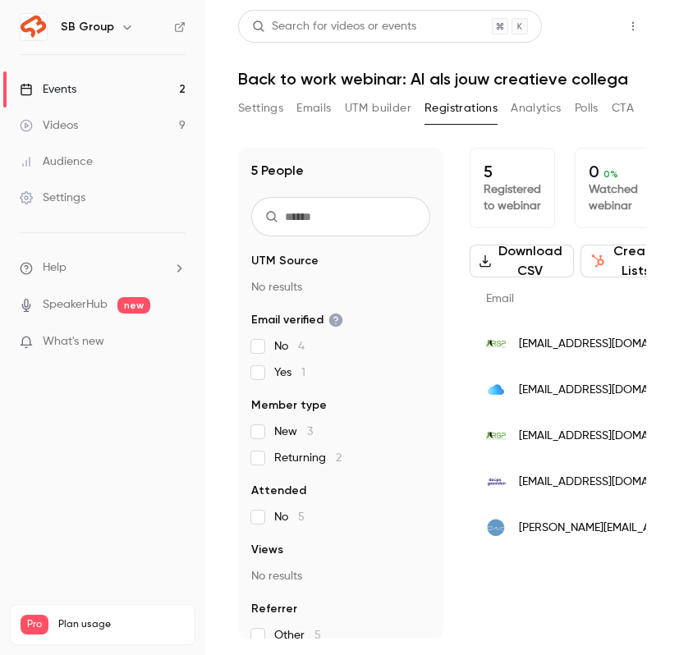
click at [590, 30] on button "Share" at bounding box center [574, 26] width 65 height 33
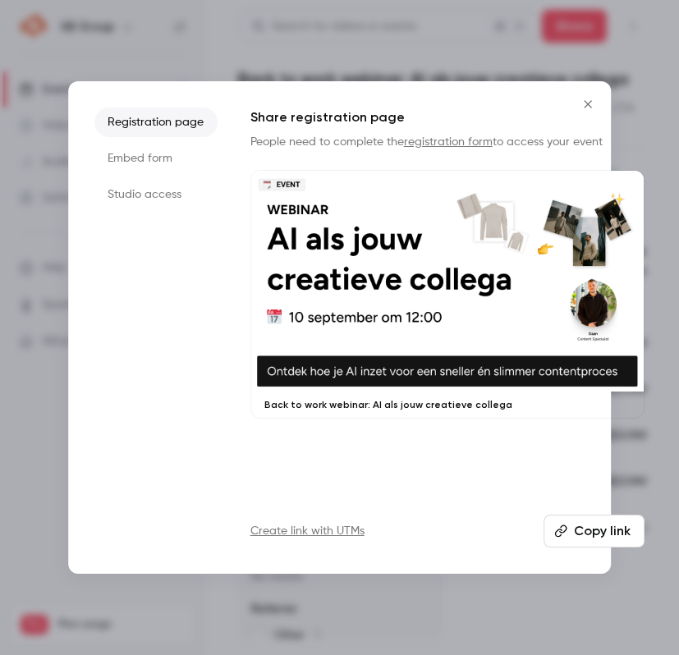
click at [597, 526] on button "Copy link" at bounding box center [593, 530] width 101 height 33
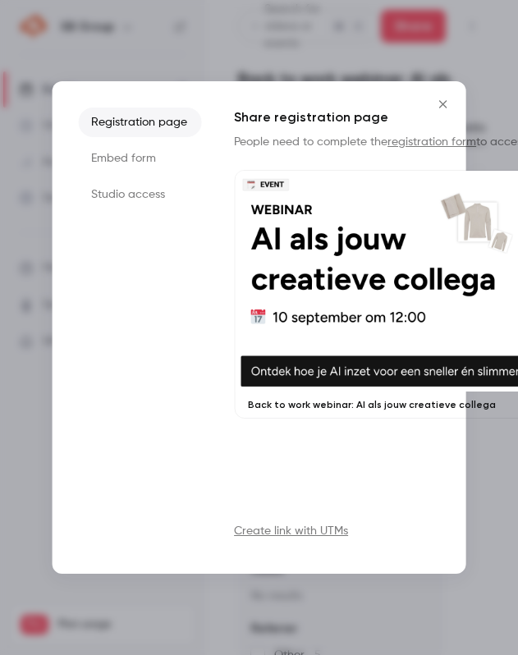
click at [443, 107] on icon "Close" at bounding box center [443, 104] width 20 height 13
